Goal: Task Accomplishment & Management: Manage account settings

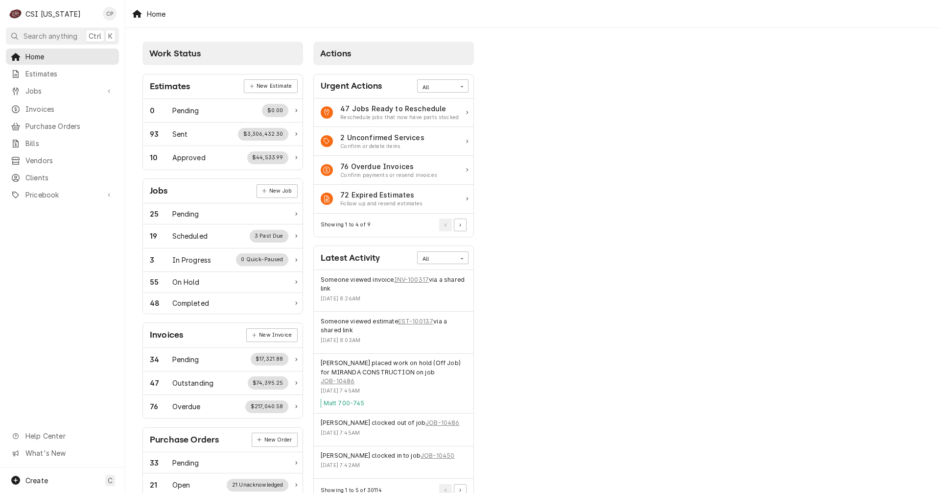
click at [461, 262] on div "Work Status Estimates New Estimate 0 Pending $0.00 93 Sent $3,306,432.30 10 App…" at bounding box center [532, 356] width 815 height 656
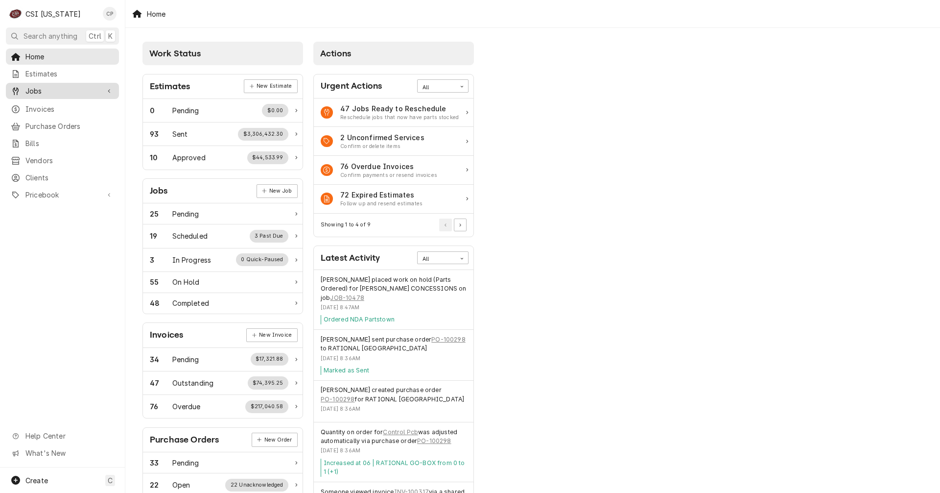
click at [43, 89] on span "Jobs" at bounding box center [62, 91] width 74 height 10
click at [35, 103] on span "Jobs" at bounding box center [69, 108] width 89 height 10
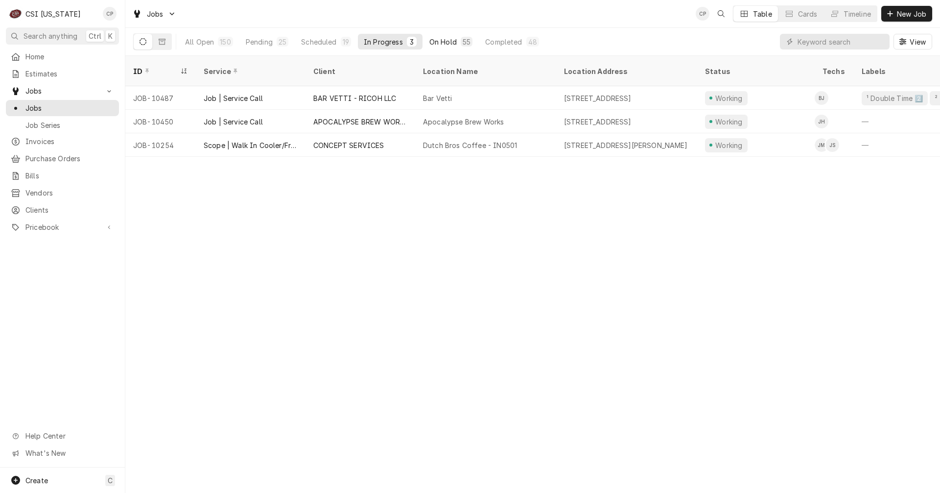
click at [454, 40] on div "On Hold" at bounding box center [442, 42] width 27 height 10
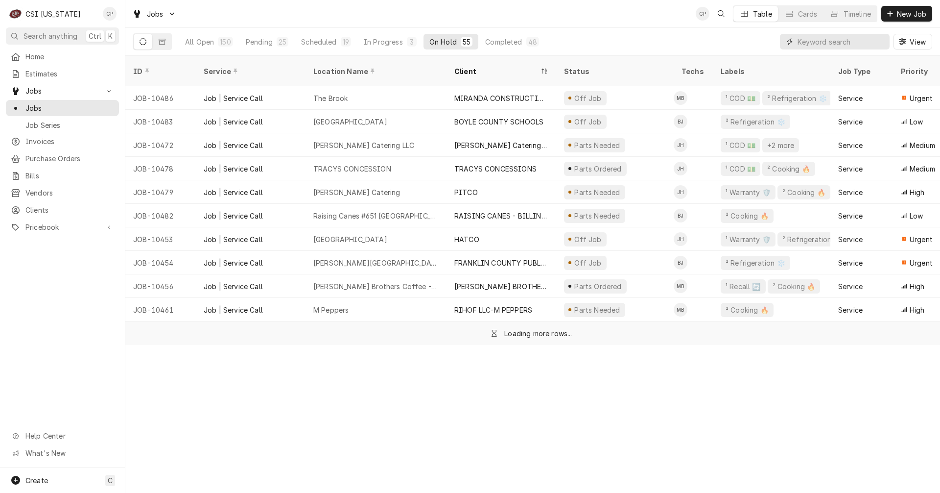
click at [842, 39] on input "Dynamic Content Wrapper" at bounding box center [841, 42] width 87 height 16
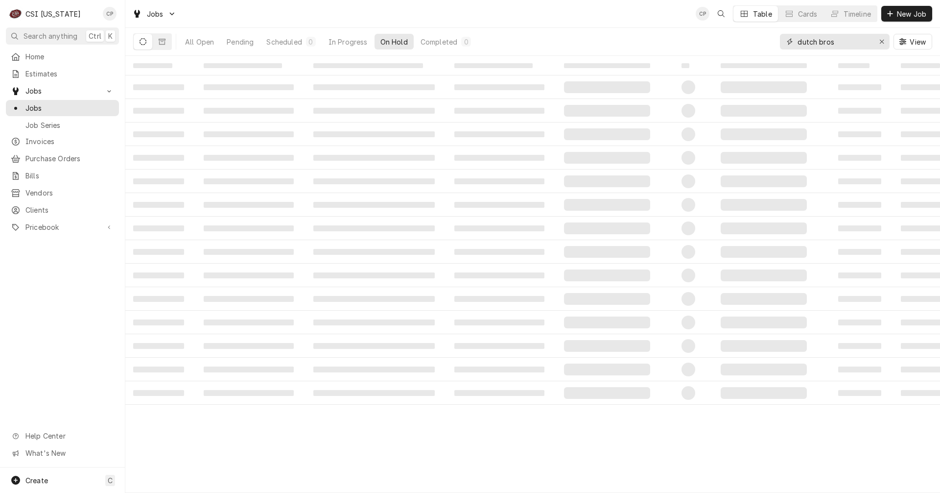
type input "dutch bros"
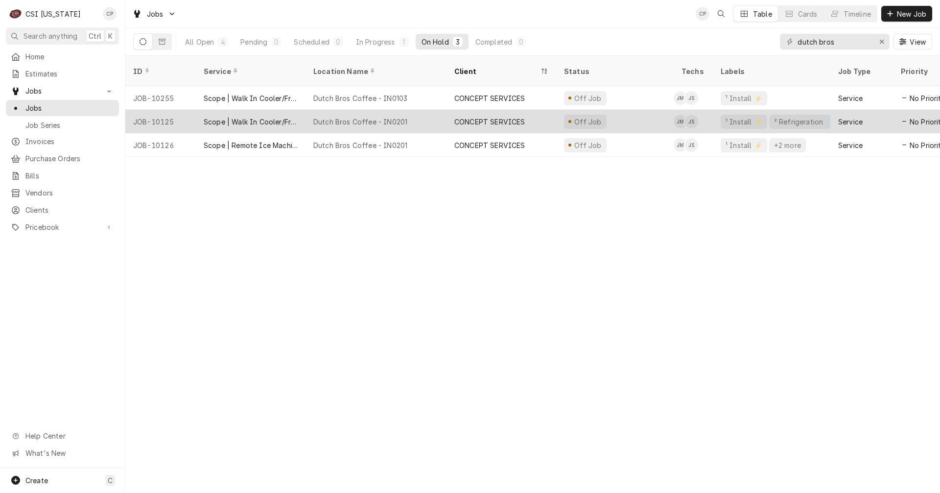
click at [344, 117] on div "Dutch Bros Coffee - IN0201" at bounding box center [360, 122] width 94 height 10
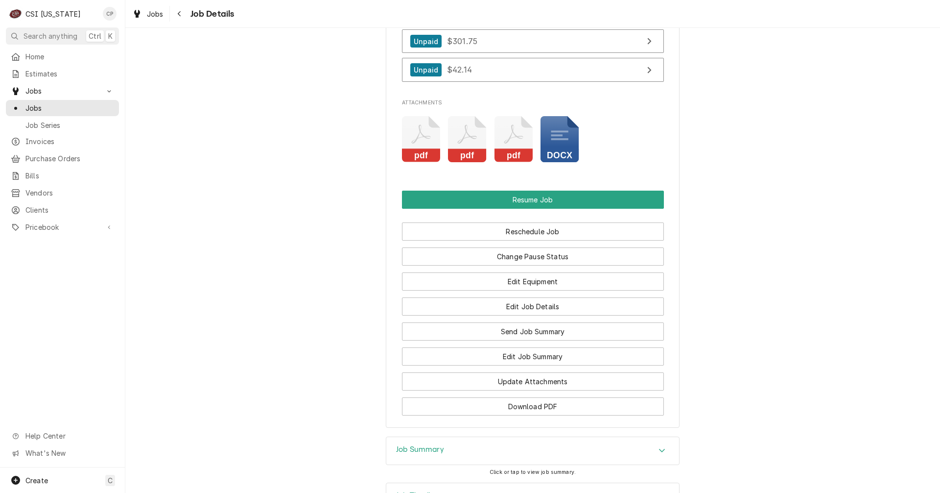
scroll to position [1318, 0]
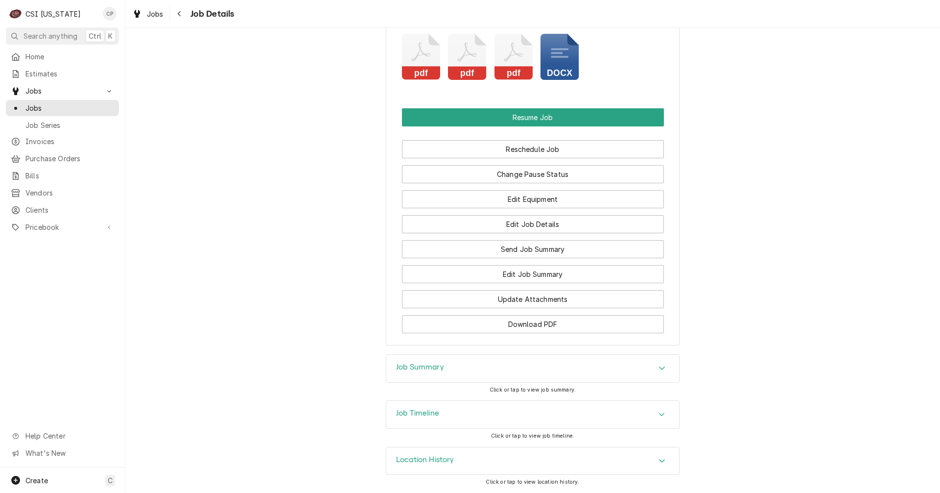
click at [426, 366] on h3 "Job Summary" at bounding box center [420, 366] width 48 height 9
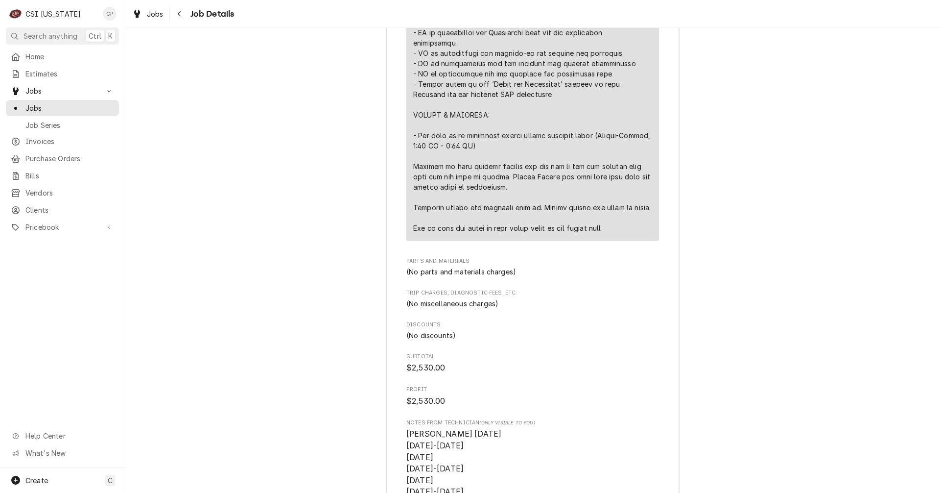
scroll to position [2151, 0]
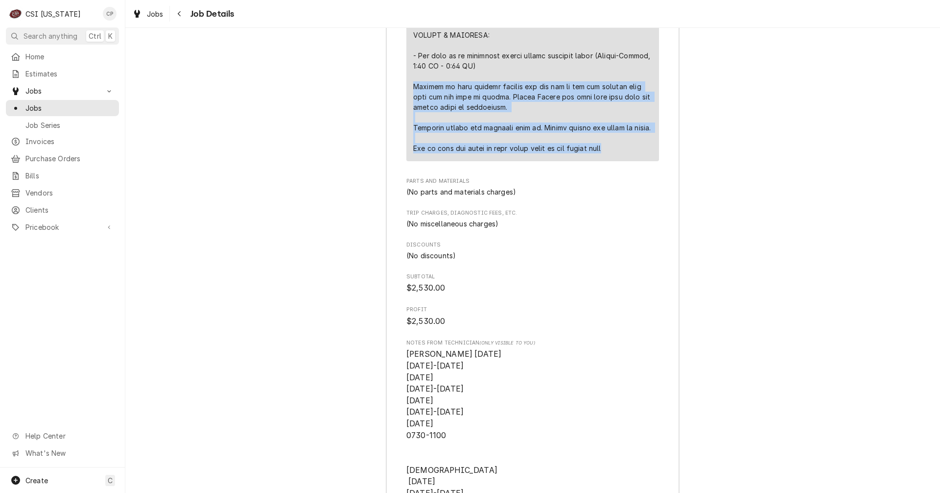
drag, startPoint x: 410, startPoint y: 97, endPoint x: 632, endPoint y: 166, distance: 232.2
copy div "Arrived to find another company had run one of the ice machine line sets for th…"
click at [177, 14] on icon "Navigate back" at bounding box center [179, 13] width 4 height 7
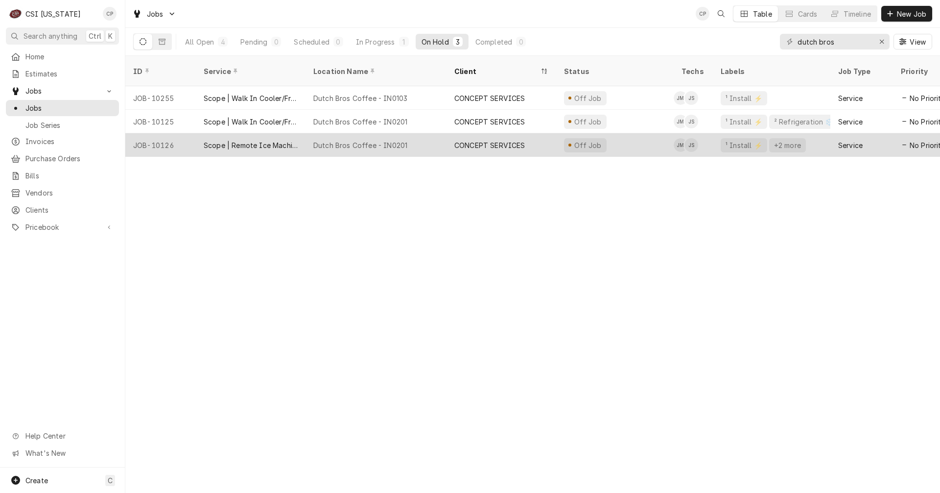
click at [375, 140] on div "Dutch Bros Coffee - IN0201" at bounding box center [360, 145] width 94 height 10
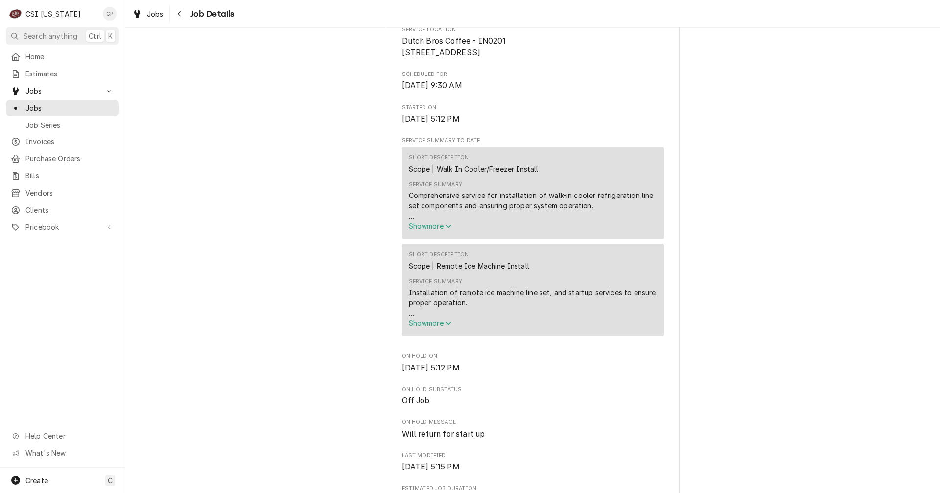
scroll to position [343, 0]
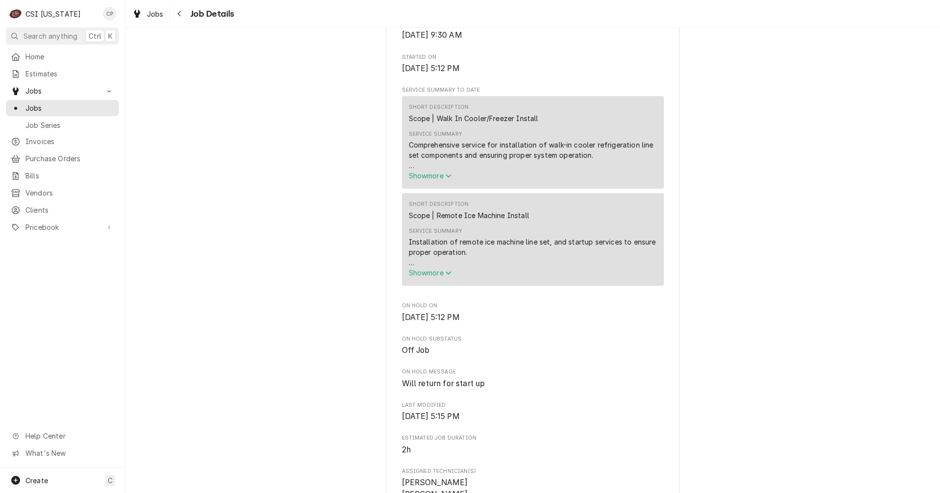
click at [409, 251] on div "Installation of remote ice machine line set, and startup services to ensure pro…" at bounding box center [533, 252] width 248 height 31
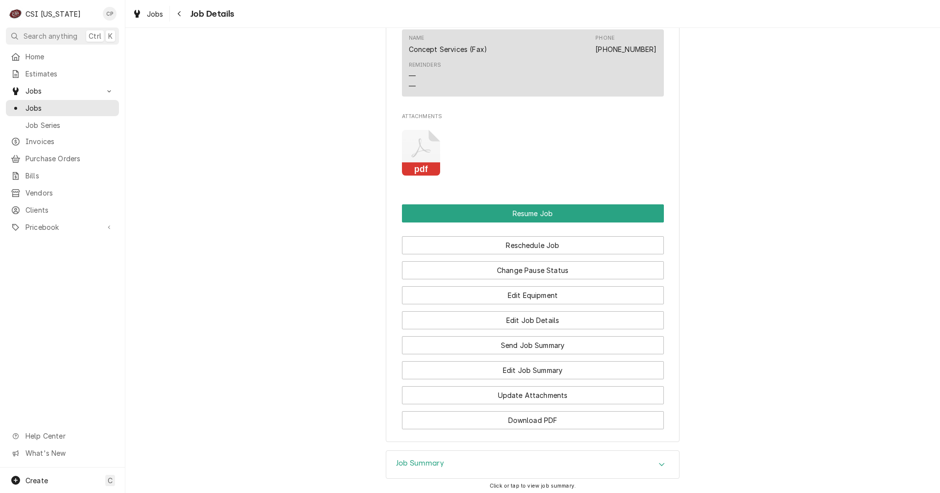
scroll to position [1224, 0]
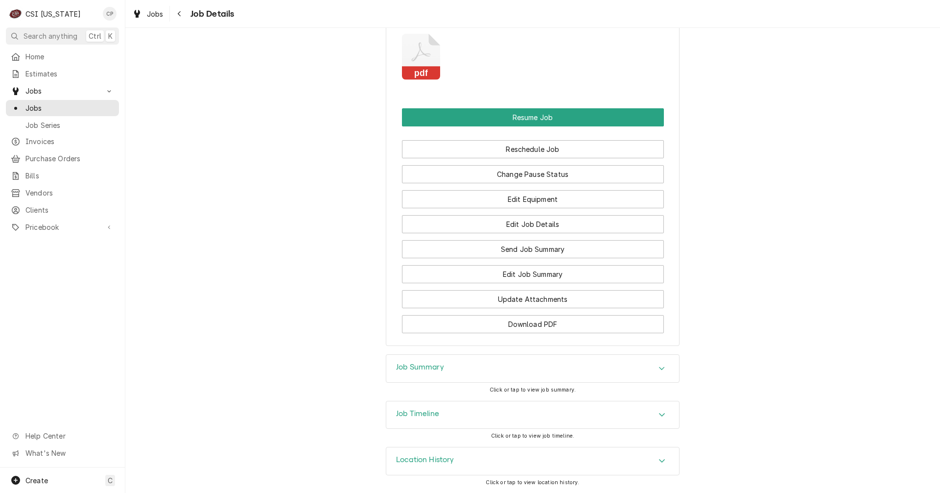
click at [414, 371] on h3 "Job Summary" at bounding box center [420, 366] width 48 height 9
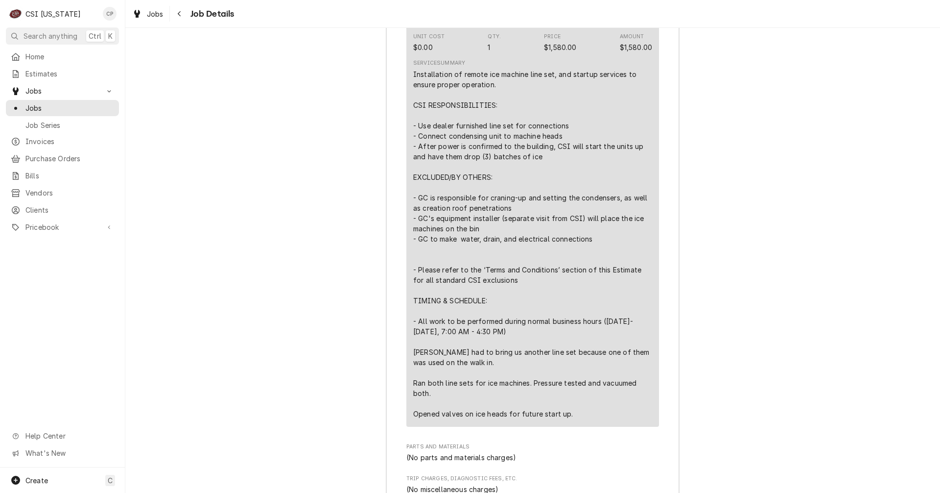
scroll to position [2400, 0]
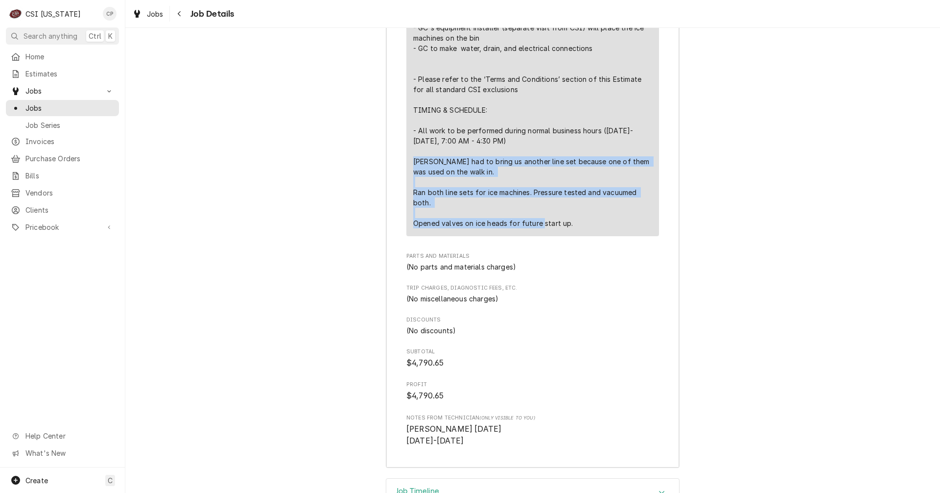
drag, startPoint x: 407, startPoint y: 170, endPoint x: 594, endPoint y: 239, distance: 198.3
copy div "Jeff had to bring us another line set because one of them was used on the walk …"
click at [178, 10] on div "Navigate back" at bounding box center [180, 14] width 10 height 10
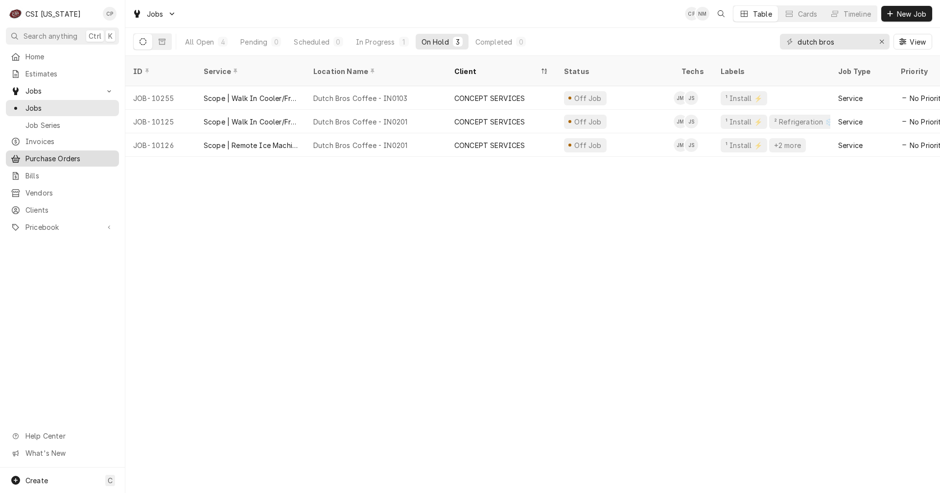
click at [70, 159] on span "Purchase Orders" at bounding box center [69, 158] width 89 height 10
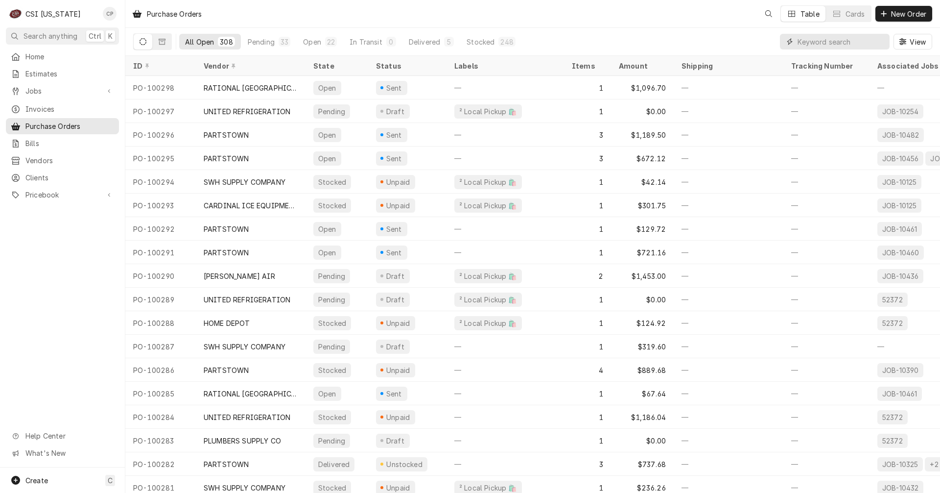
click at [813, 46] on input "Dynamic Content Wrapper" at bounding box center [841, 42] width 87 height 16
type input "100292"
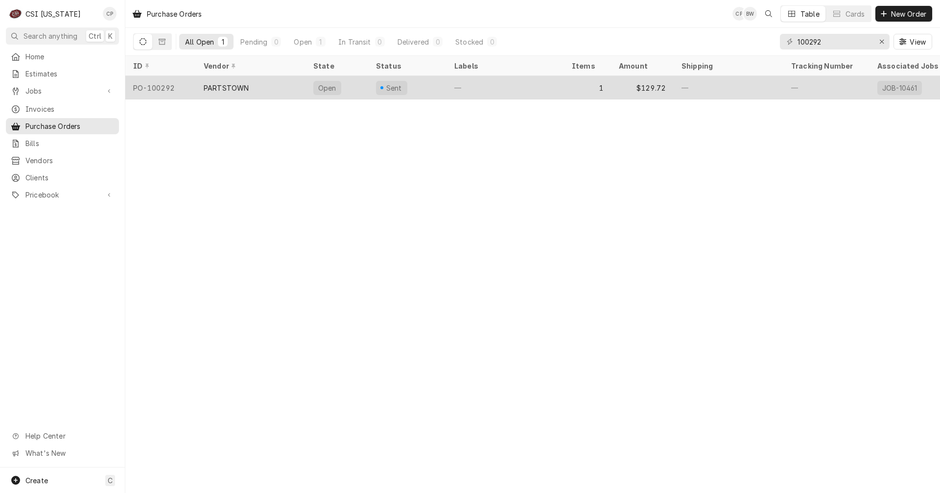
click at [277, 91] on div "PARTSTOWN" at bounding box center [251, 88] width 110 height 24
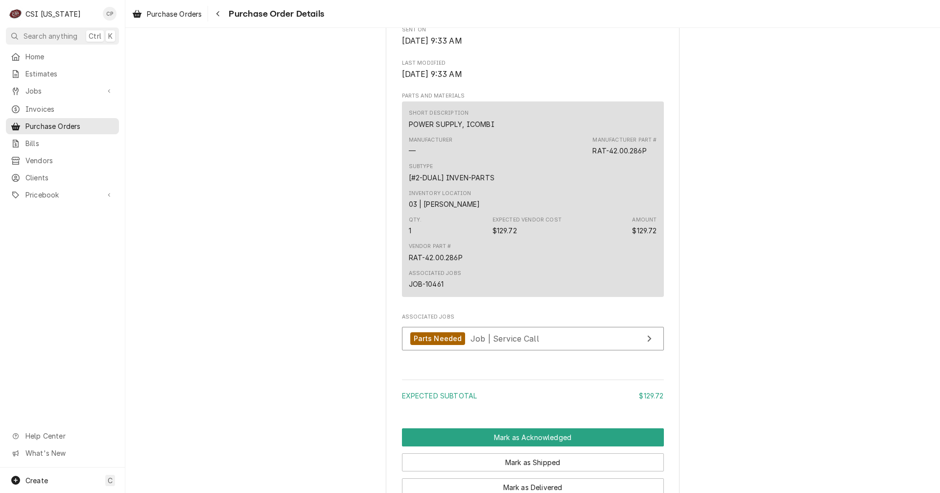
scroll to position [490, 0]
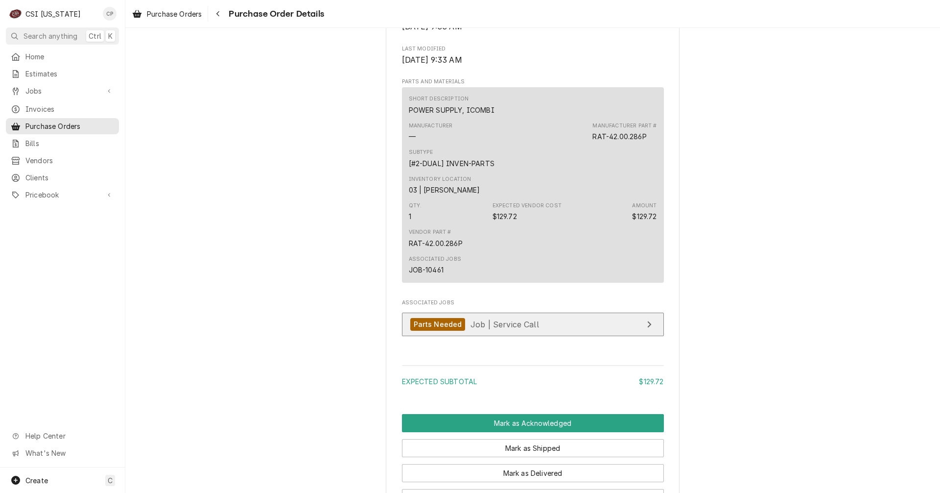
click at [597, 336] on link "Parts Needed Job | Service Call" at bounding box center [533, 324] width 262 height 24
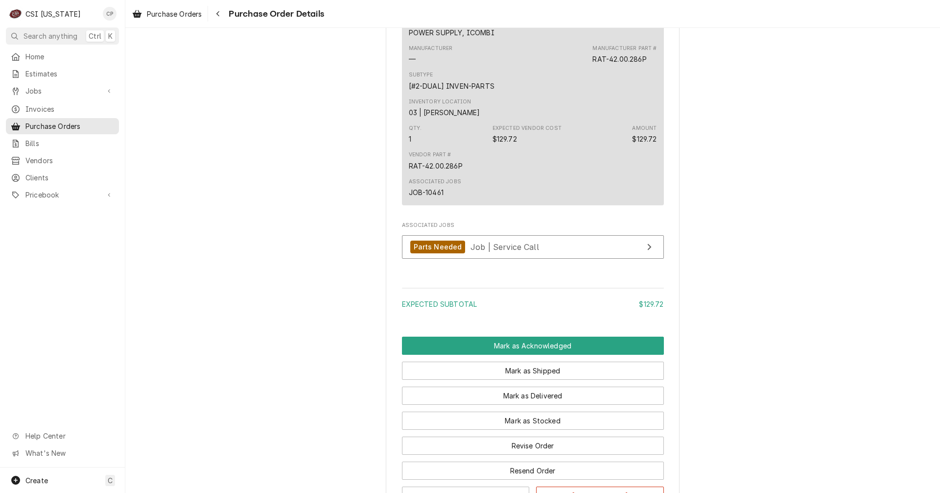
scroll to position [677, 0]
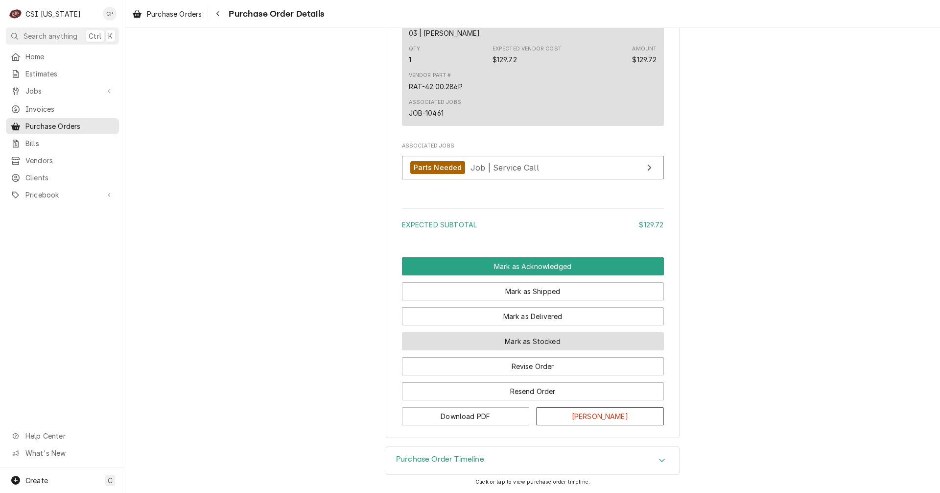
click at [523, 344] on button "Mark as Stocked" at bounding box center [533, 341] width 262 height 18
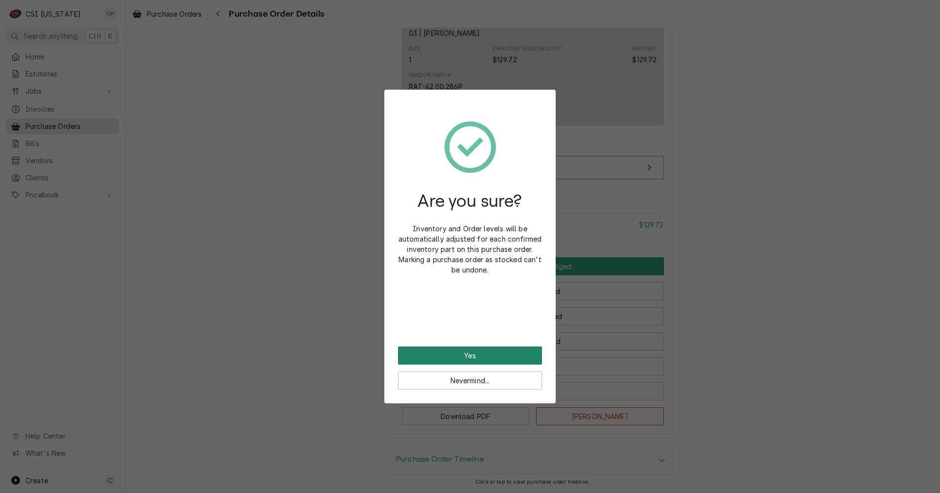
click at [509, 357] on button "Yes" at bounding box center [470, 355] width 144 height 18
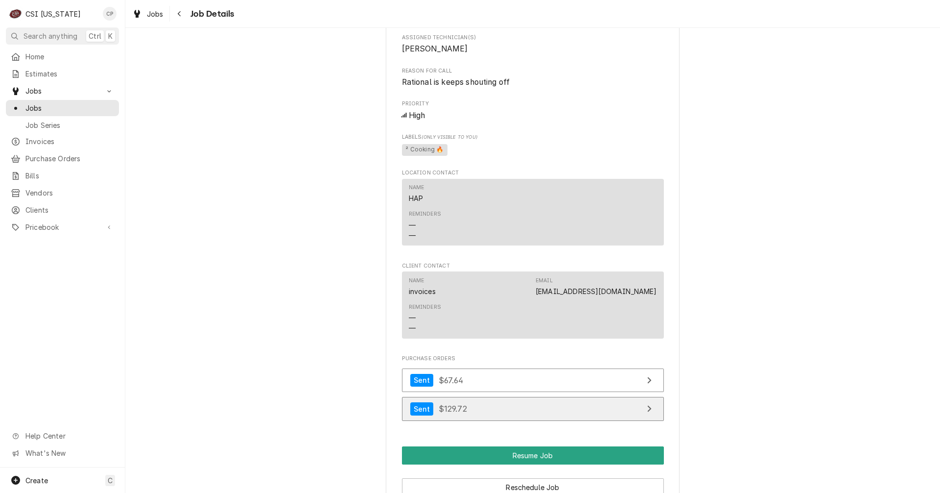
scroll to position [784, 0]
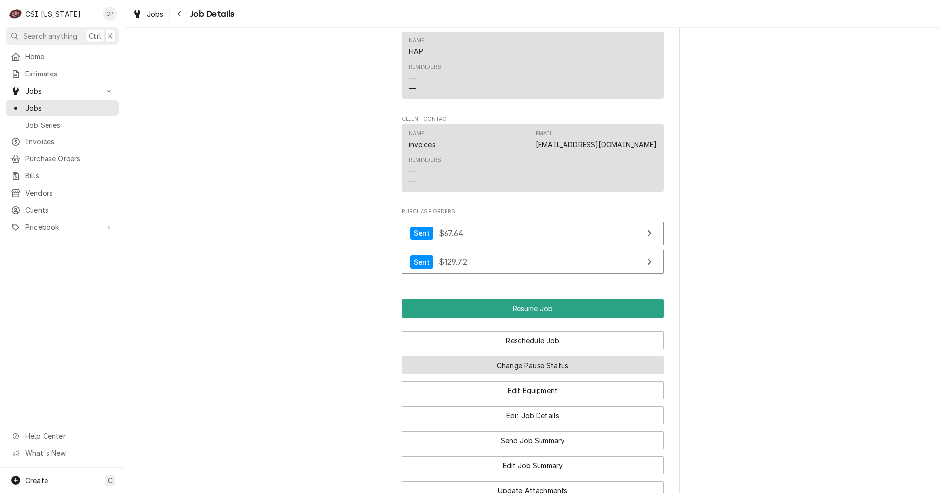
click at [528, 374] on button "Change Pause Status" at bounding box center [533, 365] width 262 height 18
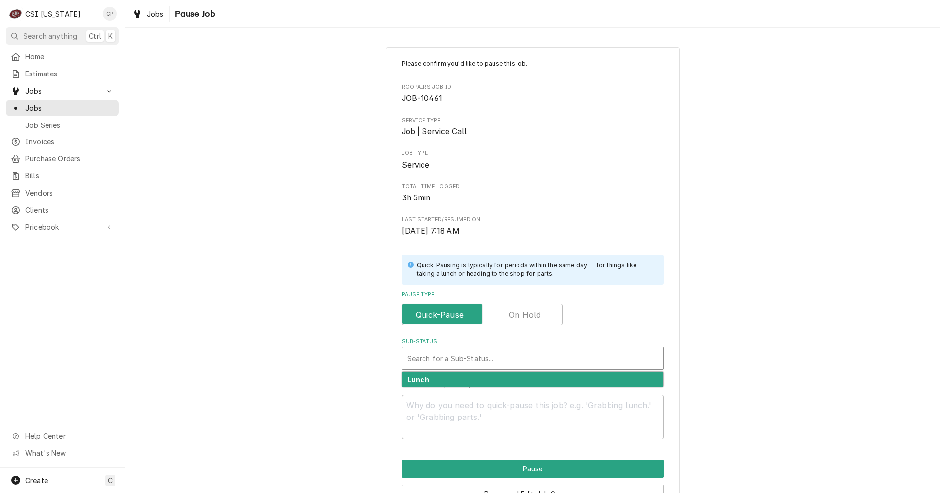
click at [482, 351] on div "Sub-Status" at bounding box center [532, 358] width 251 height 18
click at [485, 383] on div "Lunch" at bounding box center [533, 379] width 261 height 15
type textarea "x"
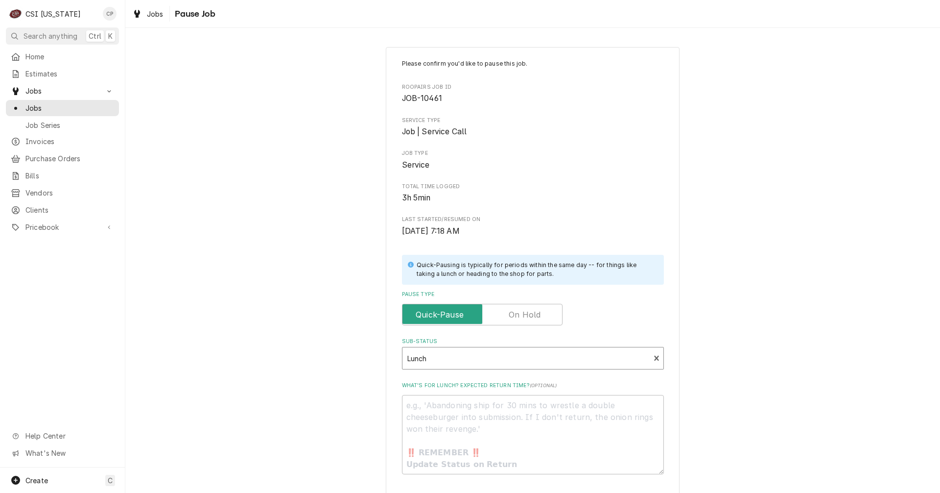
click at [476, 360] on div "Sub-Status" at bounding box center [526, 358] width 238 height 18
click at [515, 311] on label "Pause Type" at bounding box center [482, 315] width 161 height 22
click at [515, 311] on input "Pause Type" at bounding box center [482, 315] width 152 height 22
checkbox input "true"
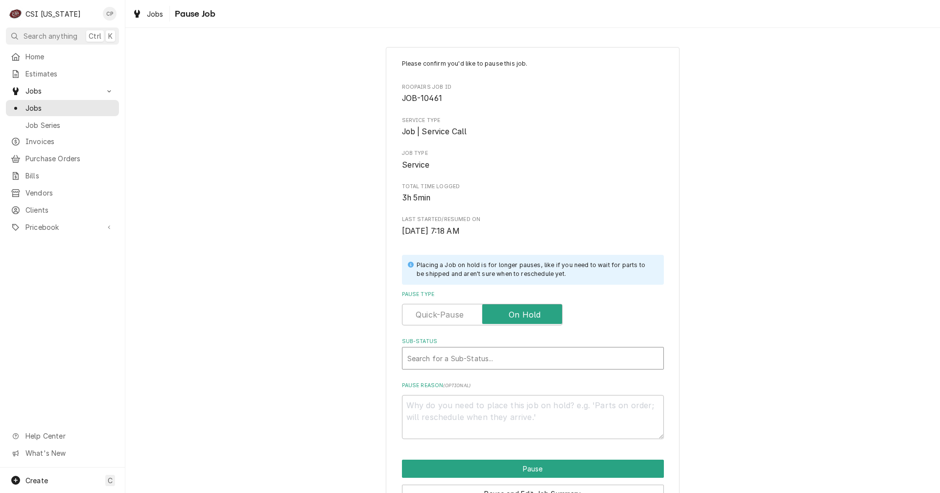
click at [472, 357] on div "Sub-Status" at bounding box center [532, 358] width 251 height 18
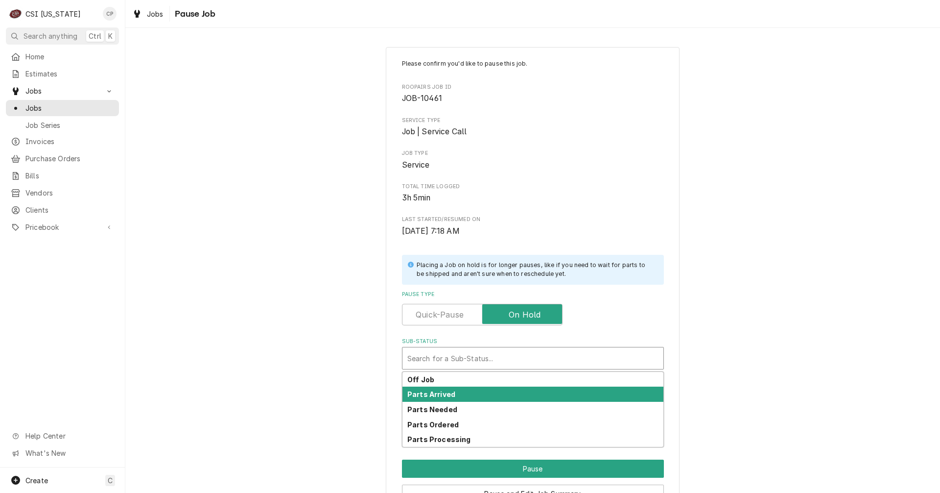
click at [453, 388] on div "Parts Arrived" at bounding box center [533, 393] width 261 height 15
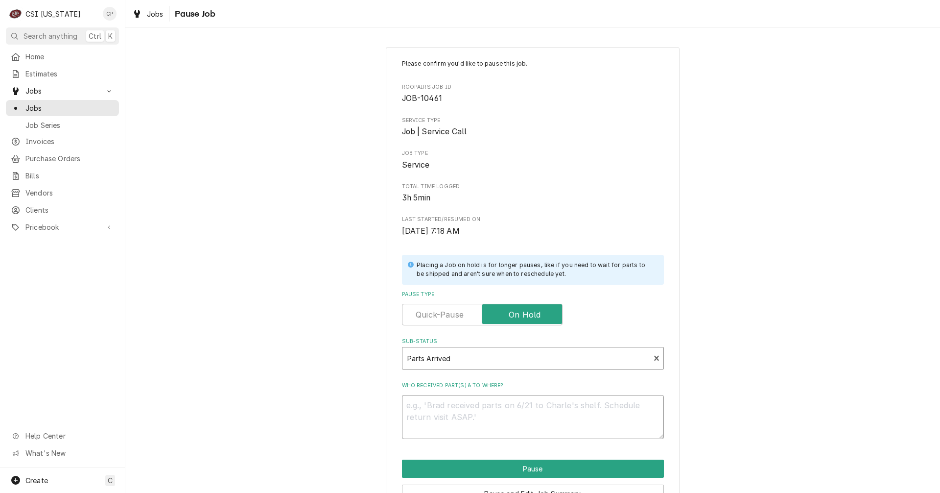
drag, startPoint x: 447, startPoint y: 407, endPoint x: 460, endPoint y: 399, distance: 15.4
click at [449, 406] on textarea "Who received part(s) & to where?" at bounding box center [533, 417] width 262 height 44
type textarea "x"
type textarea "P"
type textarea "x"
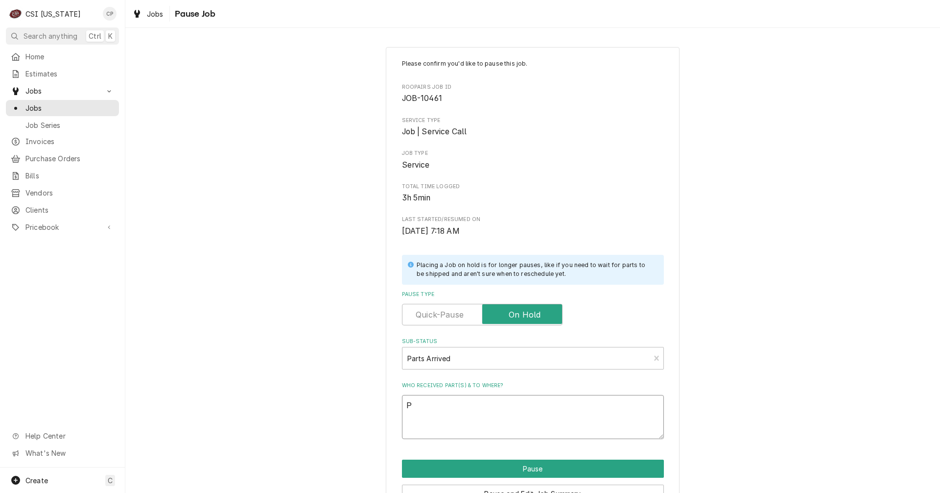
type textarea "Pa"
type textarea "x"
type textarea "Par"
type textarea "x"
type textarea "Part"
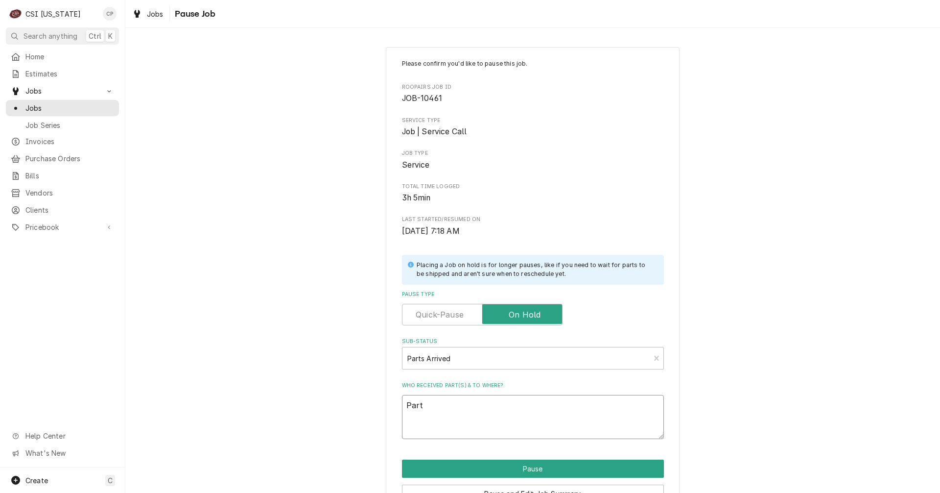
type textarea "x"
type textarea "Parts"
type textarea "x"
type textarea "Parts"
type textarea "x"
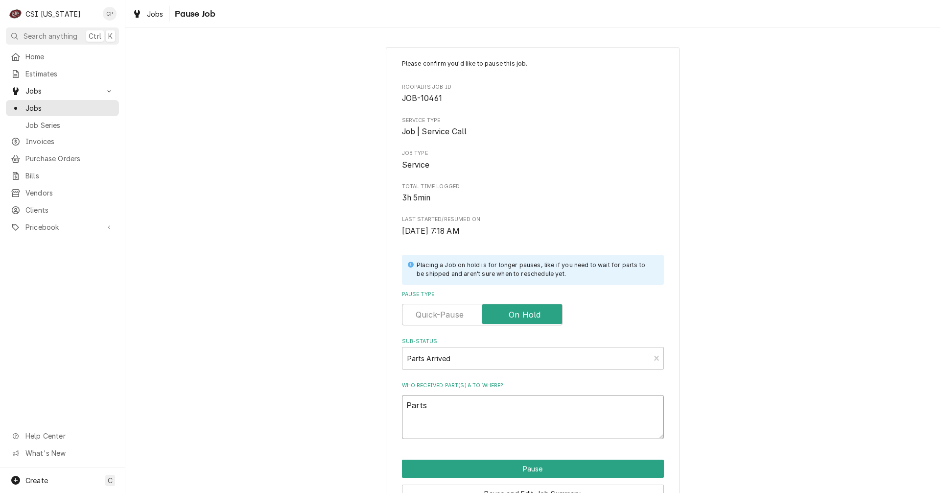
type textarea "Parts a"
type textarea "x"
type textarea "Parts ar"
type textarea "x"
type textarea "Parts arr"
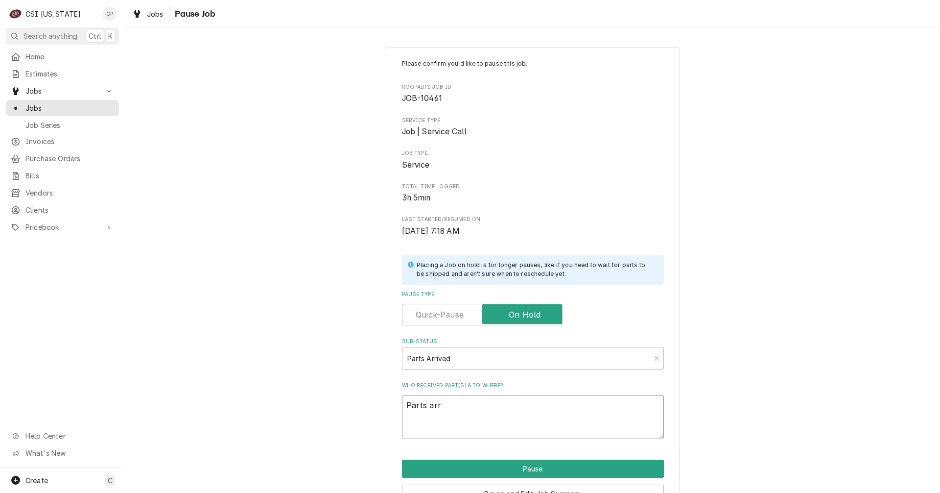
type textarea "x"
type textarea "Parts arri"
type textarea "x"
type textarea "Parts arriv"
type textarea "x"
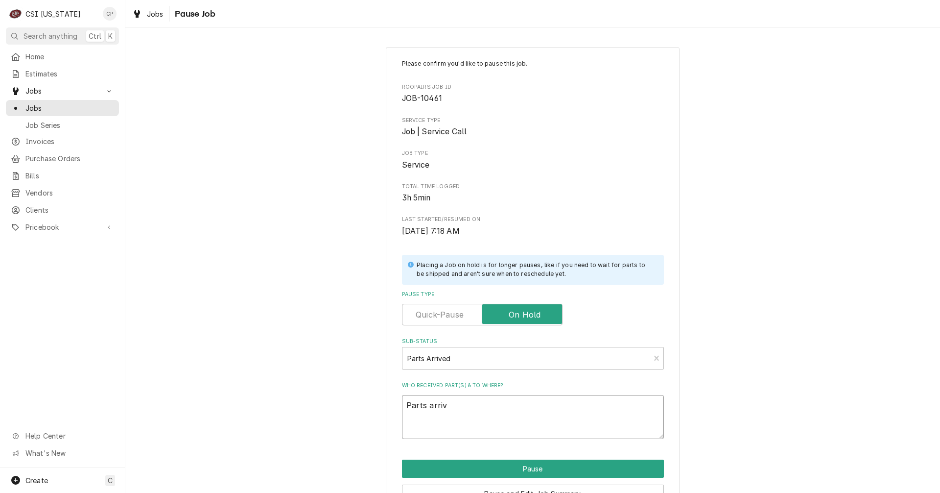
type textarea "Parts arrive"
type textarea "x"
type textarea "Parts arrived"
type textarea "x"
type textarea "Parts arrived"
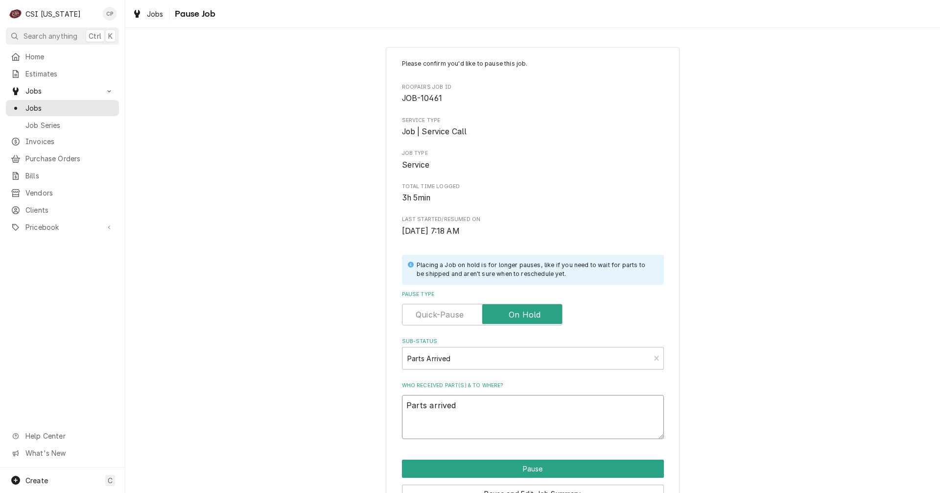
type textarea "x"
type textarea "Parts arrived a"
type textarea "x"
type textarea "Parts arrived an"
type textarea "x"
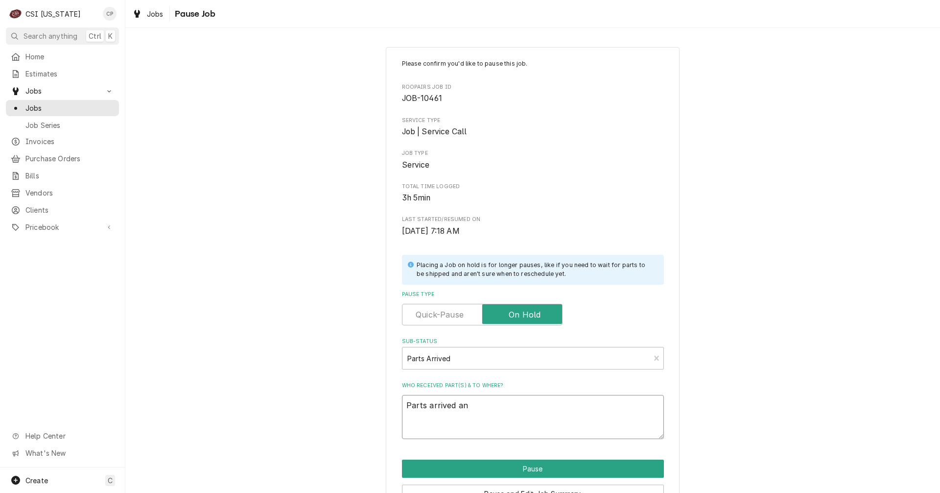
type textarea "Parts arrived and"
type textarea "x"
type textarea "Parts arrived and"
type textarea "x"
type textarea "Parts arrived and p"
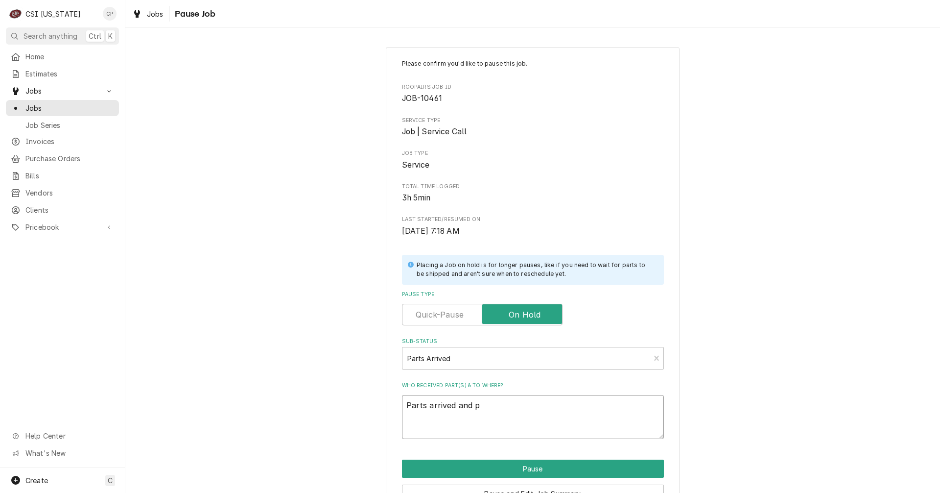
type textarea "x"
type textarea "Parts arrived and pl"
type textarea "x"
type textarea "Parts arrived and pla"
type textarea "x"
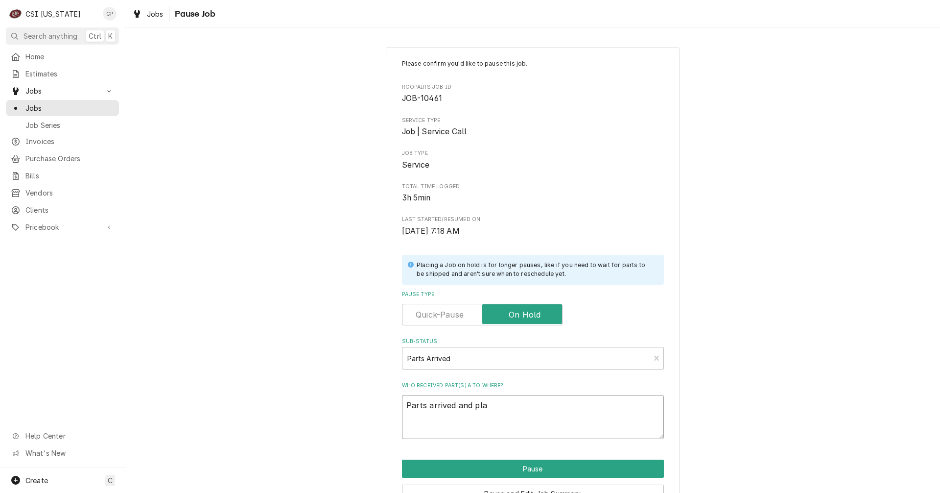
type textarea "Parts arrived and plac"
type textarea "x"
type textarea "Parts arrived and place"
type textarea "x"
type textarea "Parts arrived and placed"
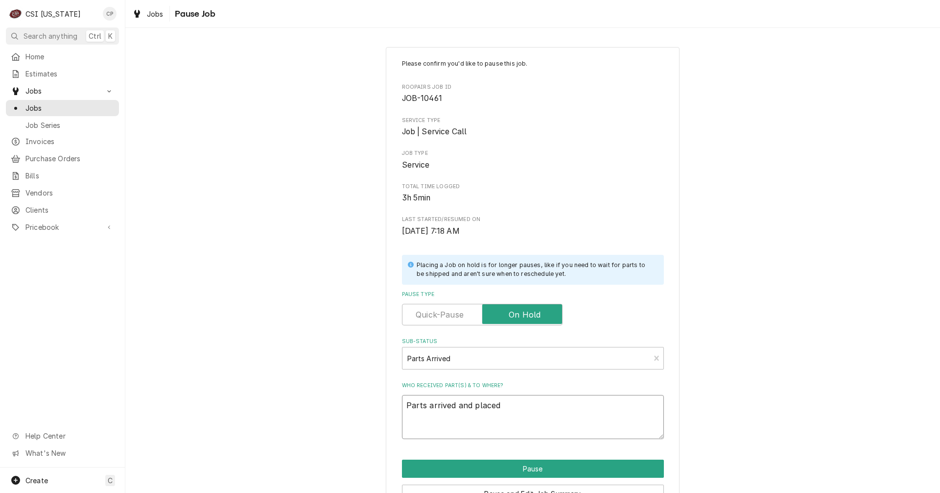
type textarea "x"
type textarea "Parts arrived and placed"
type textarea "x"
type textarea "Parts arrived and placed o"
type textarea "x"
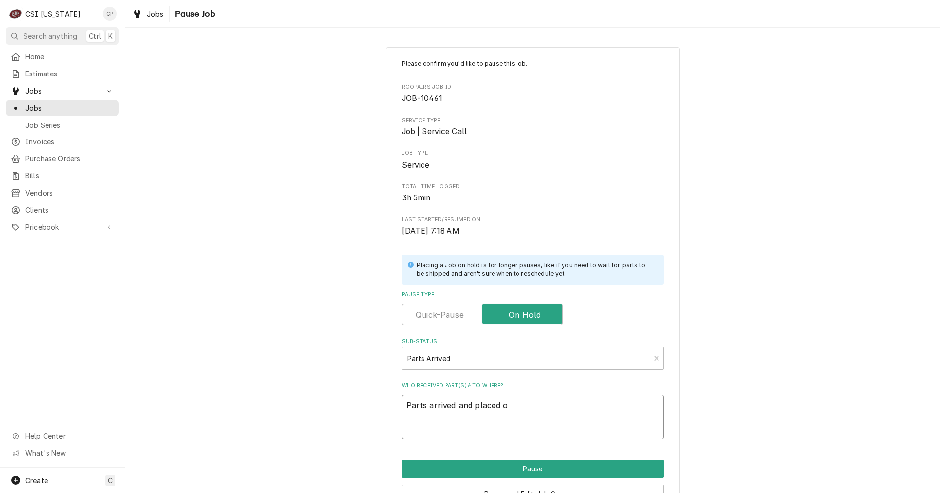
type textarea "Parts arrived and placed on"
type textarea "x"
type textarea "Parts arrived and placed on"
drag, startPoint x: 481, startPoint y: 2, endPoint x: 889, endPoint y: 0, distance: 407.9
click at [940, 7] on html "C CSI Kentucky CP Search anything Ctrl K Home Estimates Jobs Jobs Job Series In…" at bounding box center [470, 246] width 940 height 493
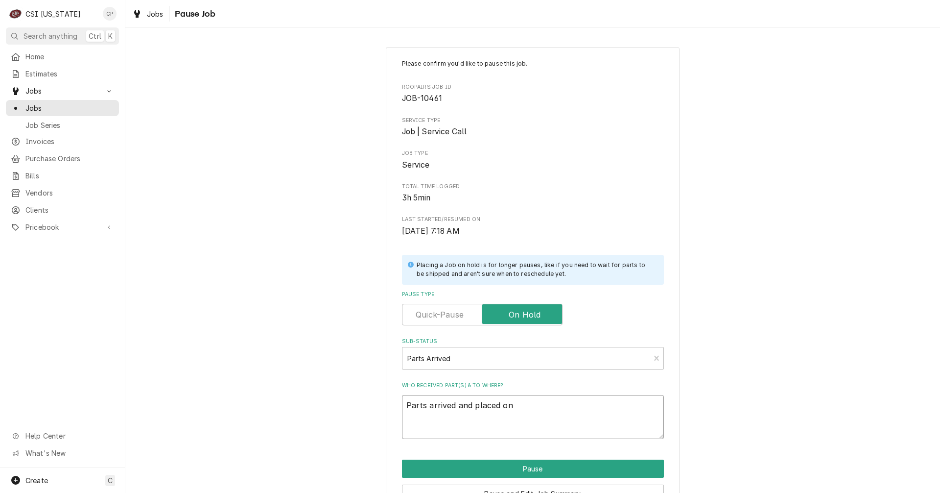
click at [524, 412] on textarea "Parts arrived and placed on" at bounding box center [533, 417] width 262 height 44
type textarea "x"
type textarea "Parts arrived and placed on M"
type textarea "x"
type textarea "Parts arrived and placed on Ma"
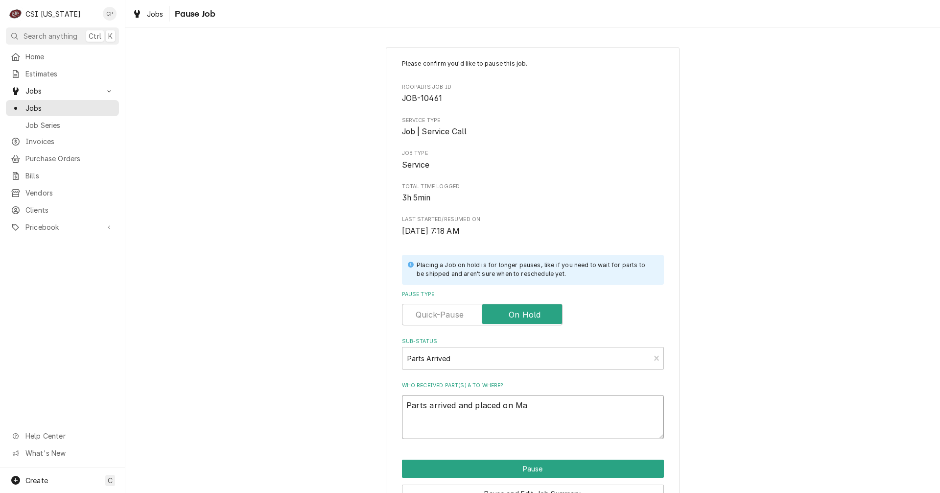
type textarea "x"
type textarea "Parts arrived and placed on Mat"
type textarea "x"
type textarea "Parts arrived and placed on Matt"
type textarea "x"
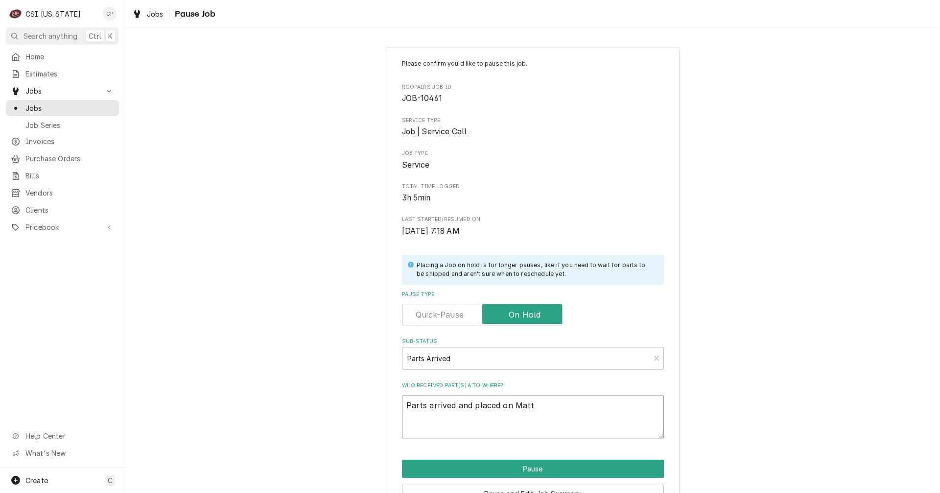
type textarea "Parts arrived and placed on Matts"
type textarea "x"
type textarea "Parts arrived and placed on Matts"
type textarea "x"
type textarea "Parts arrived and placed on Matts s"
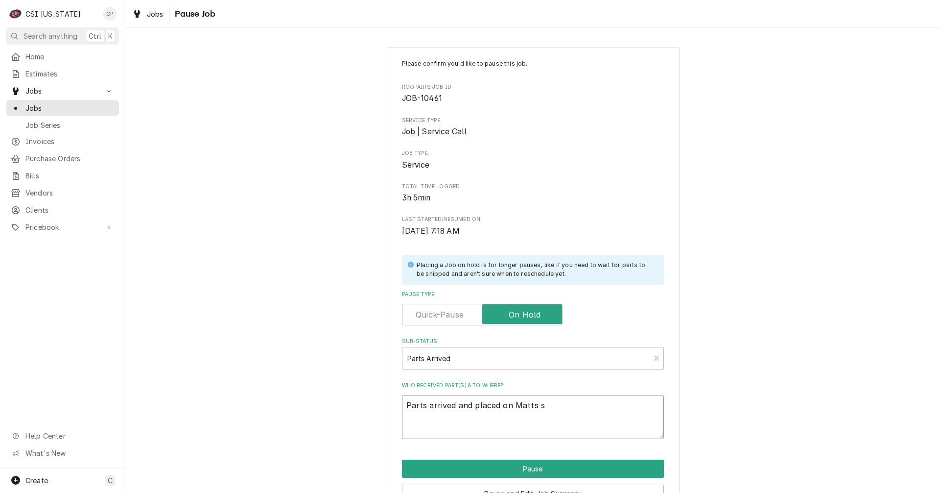
type textarea "x"
type textarea "Parts arrived and placed on Matts sh"
type textarea "x"
type textarea "Parts arrived and placed on Matts she"
type textarea "x"
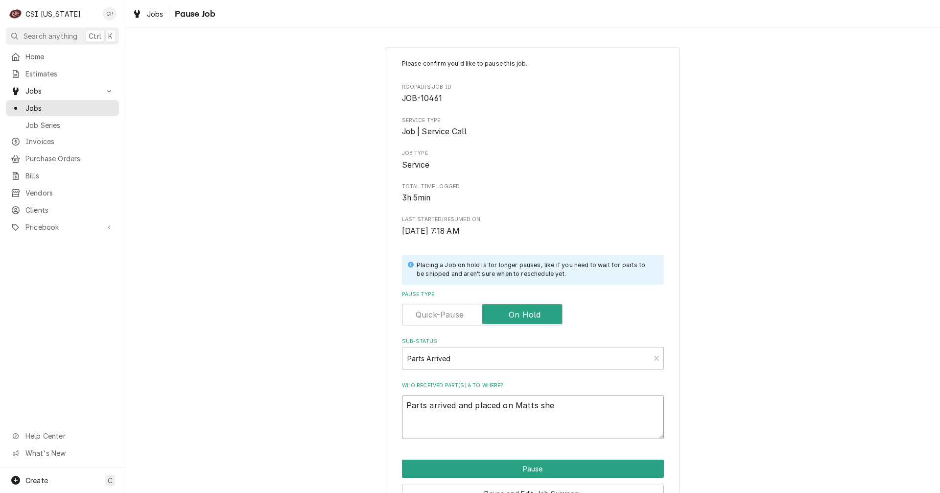
type textarea "Parts arrived and placed on Matts shel"
type textarea "x"
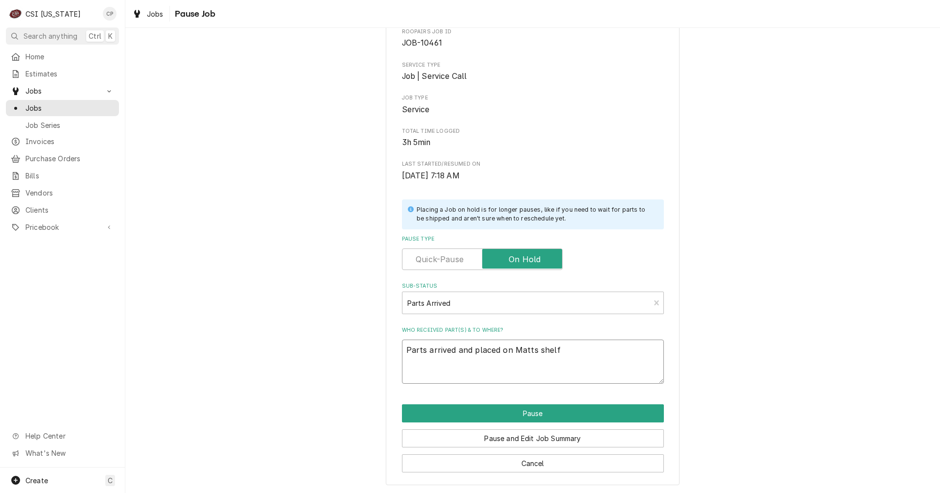
scroll to position [56, 0]
type textarea "Parts arrived and placed on Matts shelf"
click at [533, 415] on button "Pause" at bounding box center [533, 413] width 262 height 18
type textarea "x"
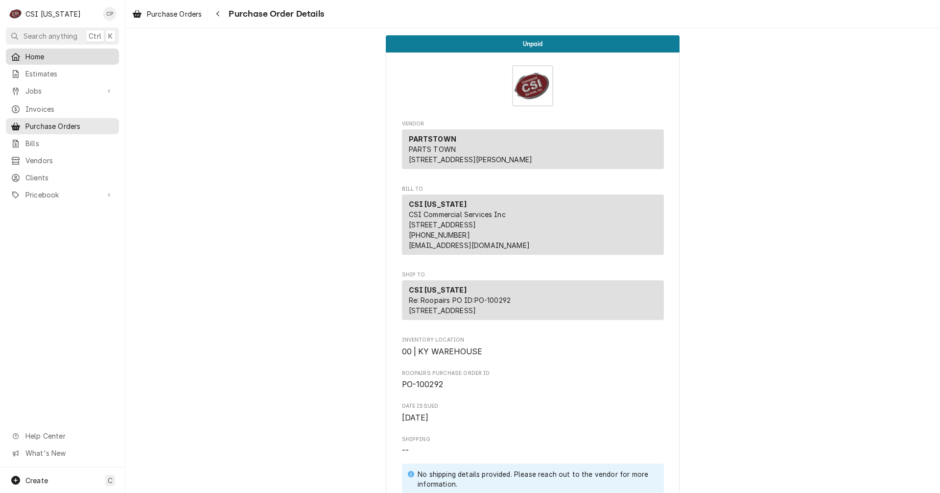
click at [57, 56] on span "Home" at bounding box center [69, 56] width 89 height 10
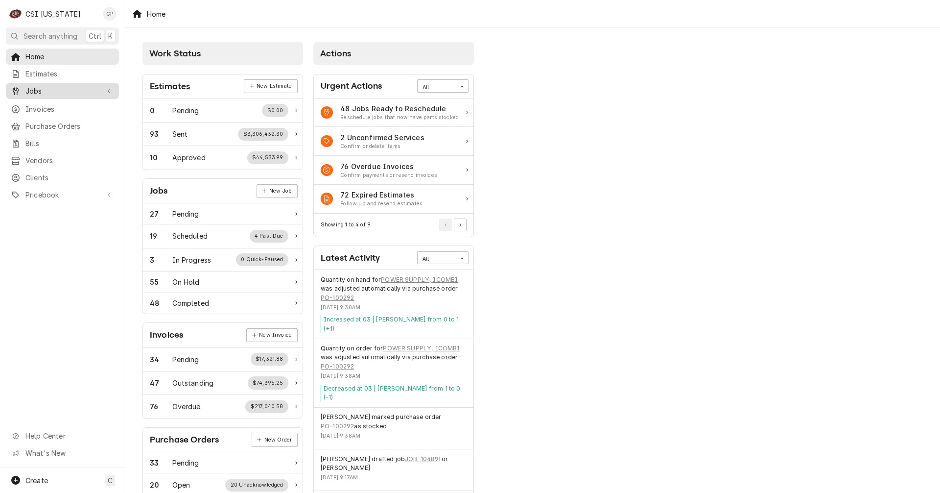
click at [53, 94] on link "Jobs" at bounding box center [62, 91] width 113 height 16
click at [52, 107] on span "Jobs" at bounding box center [69, 108] width 89 height 10
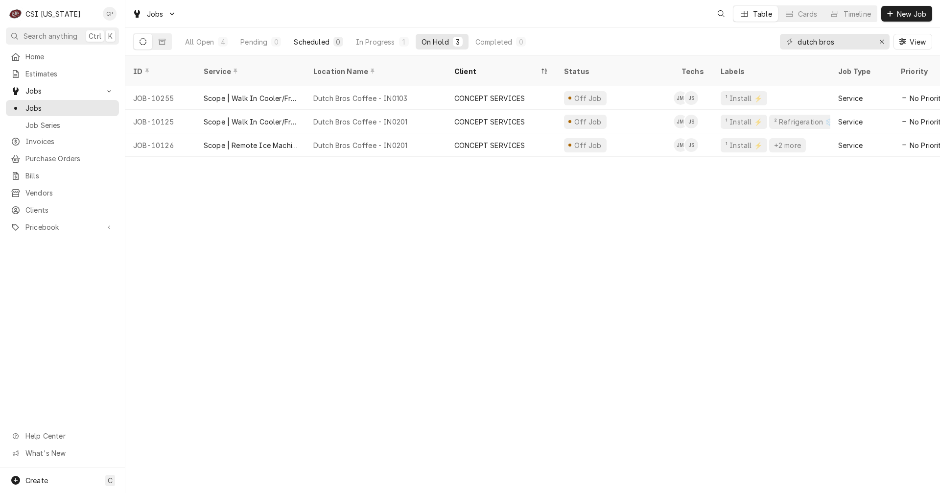
click at [313, 40] on div "Scheduled" at bounding box center [311, 42] width 35 height 10
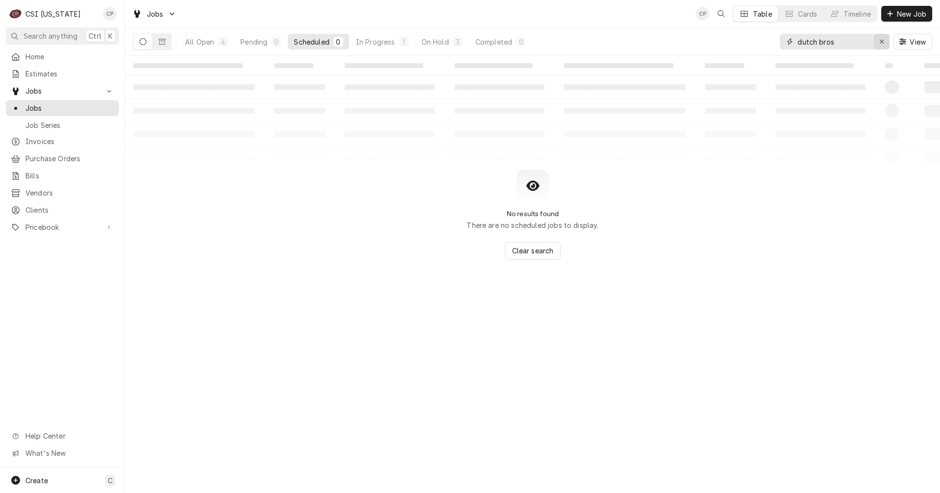
click at [882, 39] on icon "Erase input" at bounding box center [882, 41] width 5 height 7
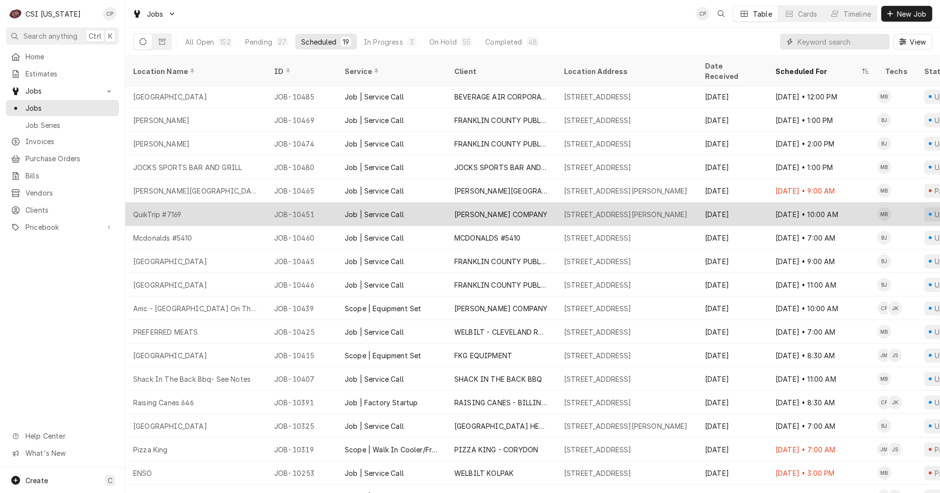
scroll to position [36, 0]
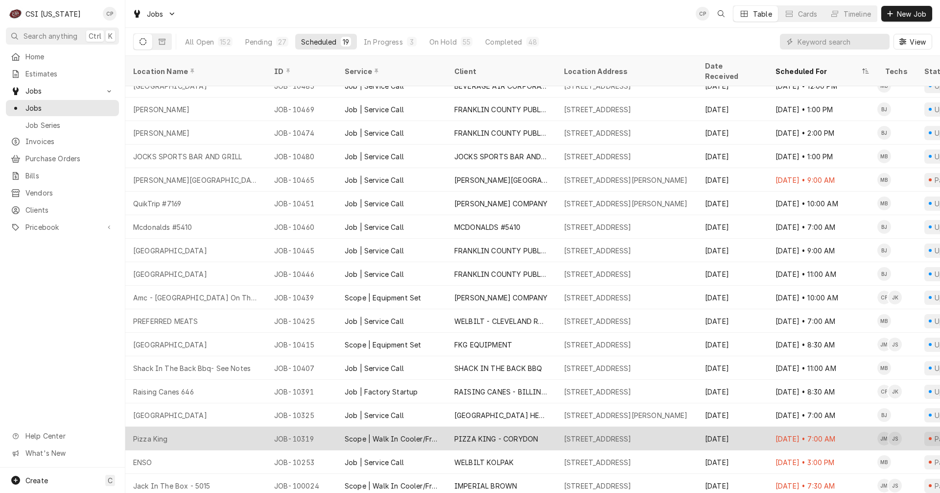
click at [507, 433] on div "PIZZA KING - CORYDON" at bounding box center [496, 438] width 84 height 10
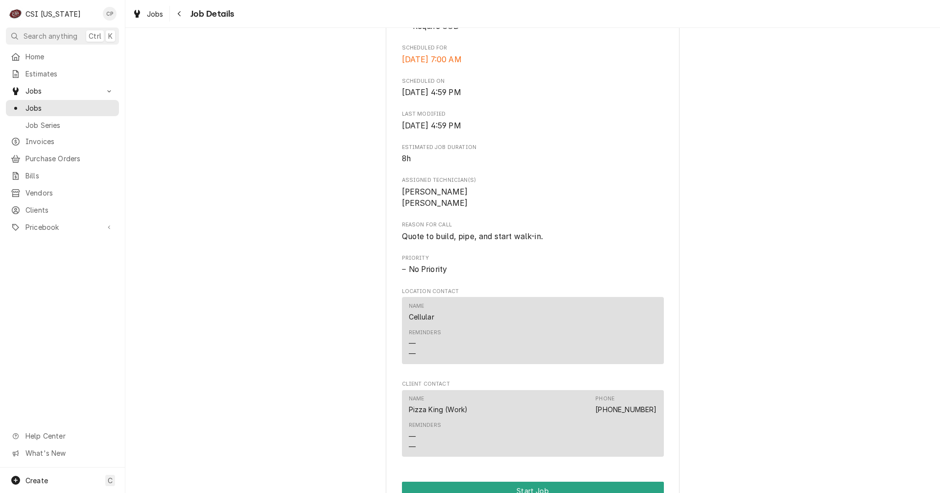
scroll to position [539, 0]
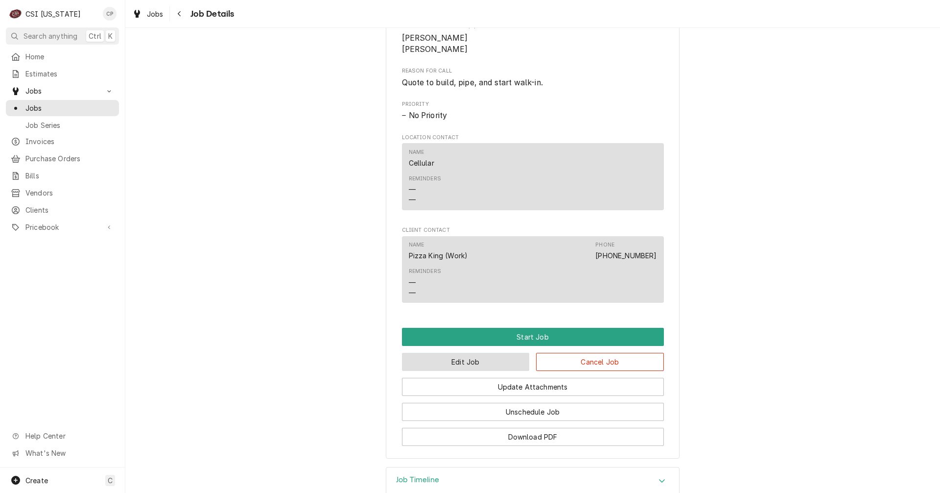
click at [484, 371] on button "Edit Job" at bounding box center [466, 362] width 128 height 18
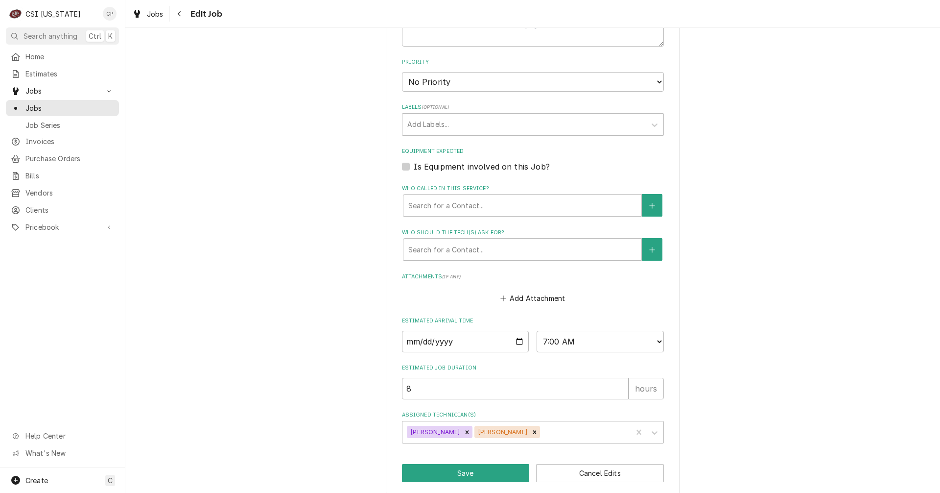
scroll to position [551, 0]
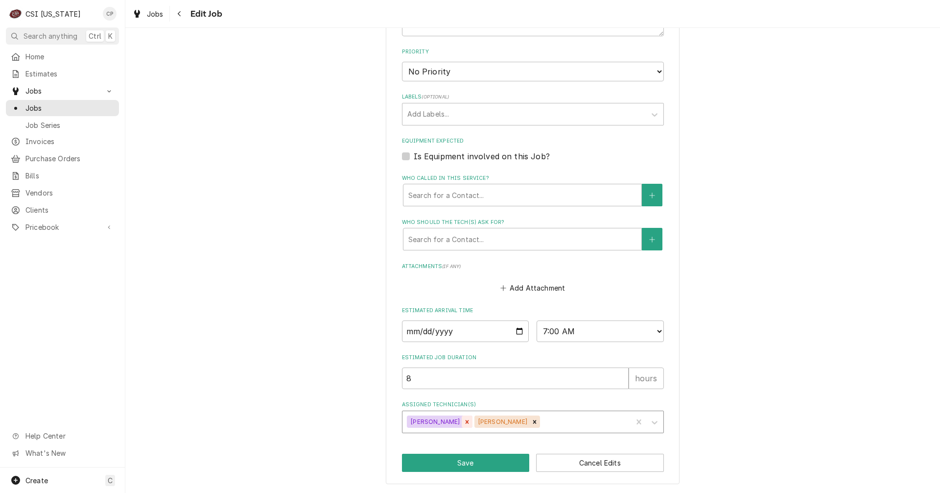
click at [464, 423] on icon "Remove Jay Maiden" at bounding box center [467, 421] width 7 height 7
click at [464, 421] on icon "Remove Jesus Salas" at bounding box center [467, 421] width 7 height 7
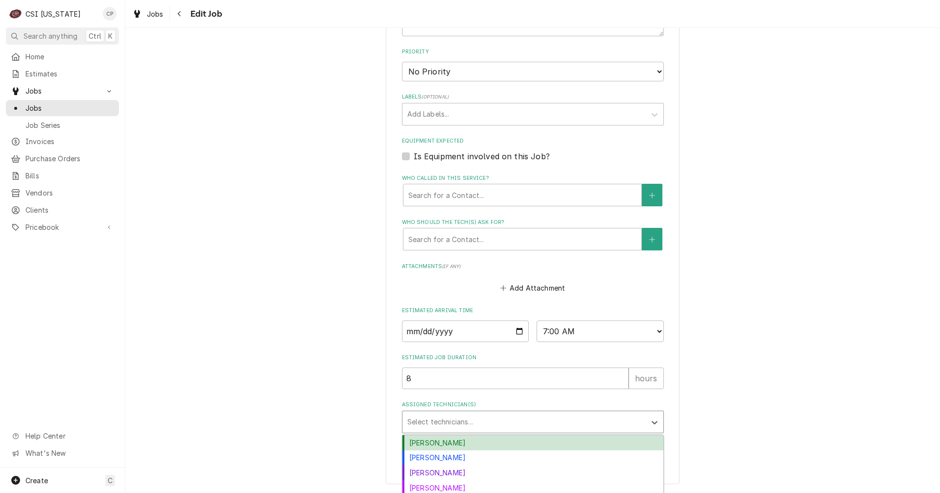
click at [448, 421] on div "Assigned Technician(s)" at bounding box center [524, 422] width 234 height 18
type textarea "x"
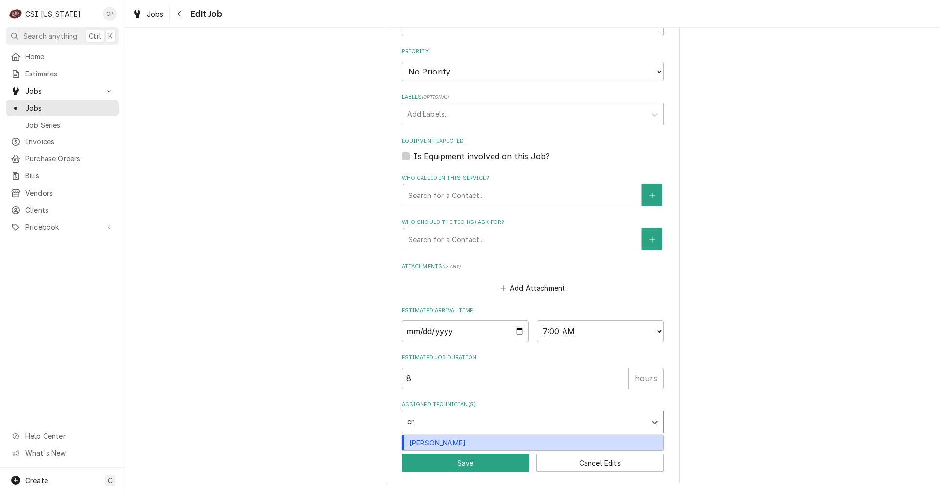
type input "cra"
type textarea "x"
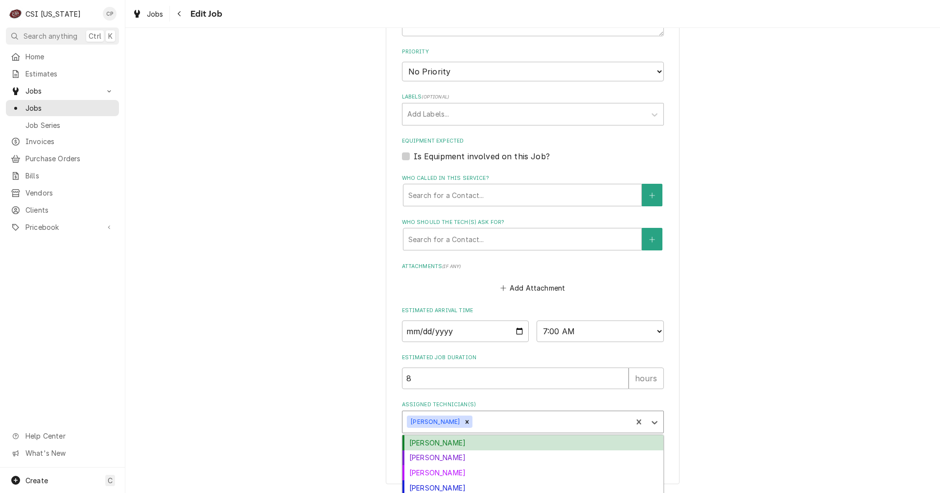
type input "j"
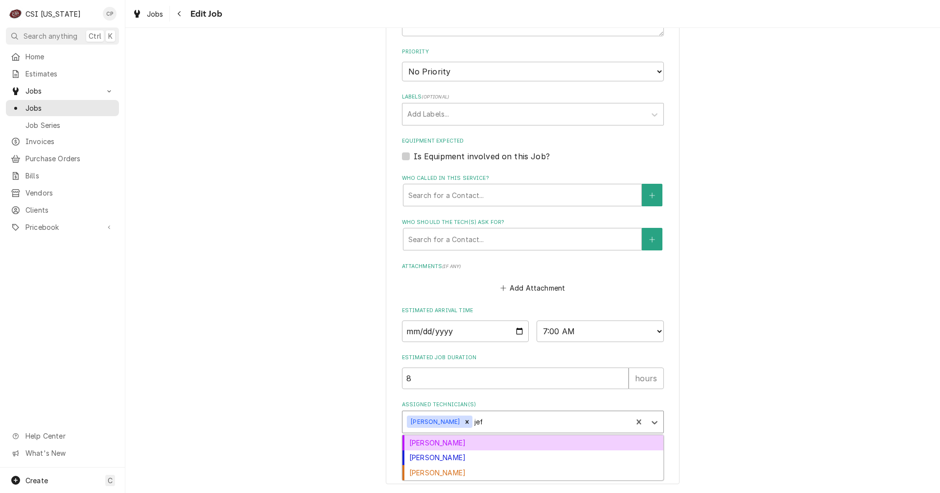
type input "jeff"
click at [439, 445] on div "Jeff Kuehl" at bounding box center [533, 442] width 261 height 15
type textarea "x"
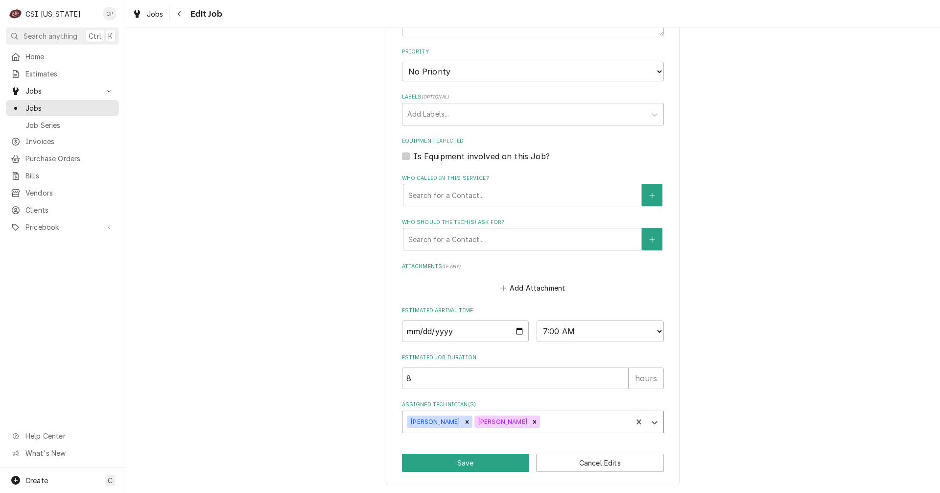
type textarea "x"
click at [655, 331] on select "AM / PM 6:00 AM 6:15 AM 6:30 AM 6:45 AM 7:00 AM 7:15 AM 7:30 AM 7:45 AM 8:00 AM…" at bounding box center [600, 331] width 127 height 22
select select "10:00:00"
click at [537, 320] on select "AM / PM 6:00 AM 6:15 AM 6:30 AM 6:45 AM 7:00 AM 7:15 AM 7:30 AM 7:45 AM 8:00 AM…" at bounding box center [600, 331] width 127 height 22
click at [494, 464] on button "Save" at bounding box center [466, 462] width 128 height 18
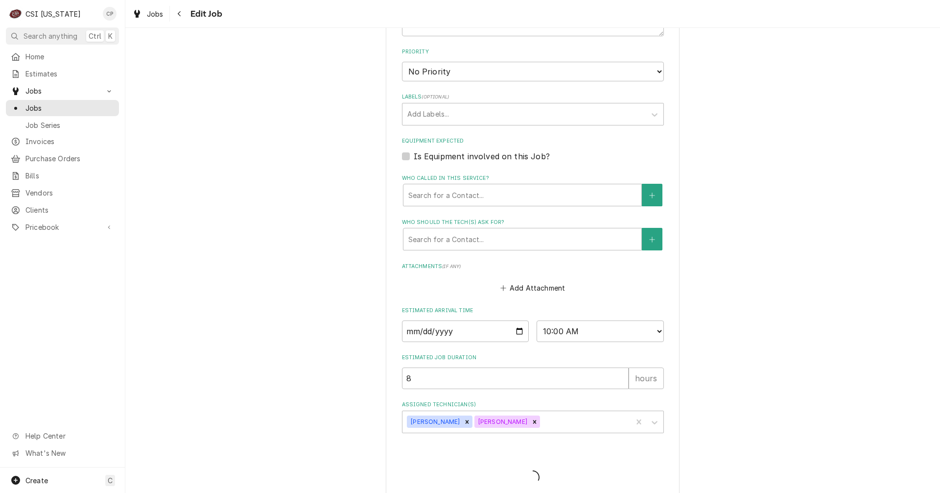
type textarea "x"
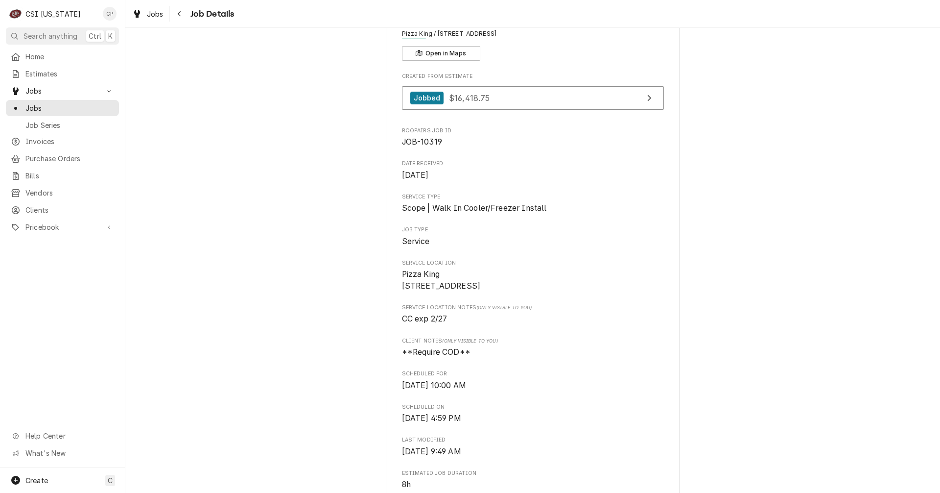
scroll to position [29, 0]
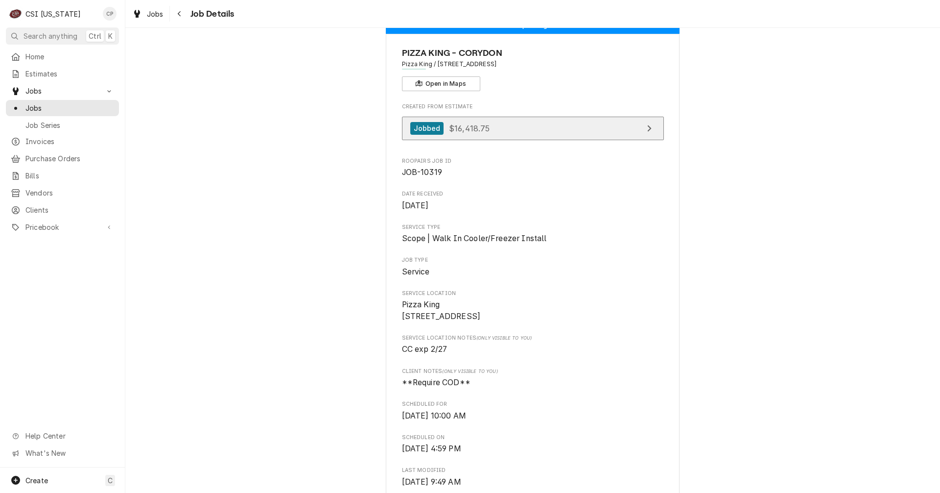
click at [592, 132] on link "Jobbed $16,418.75" at bounding box center [533, 129] width 262 height 24
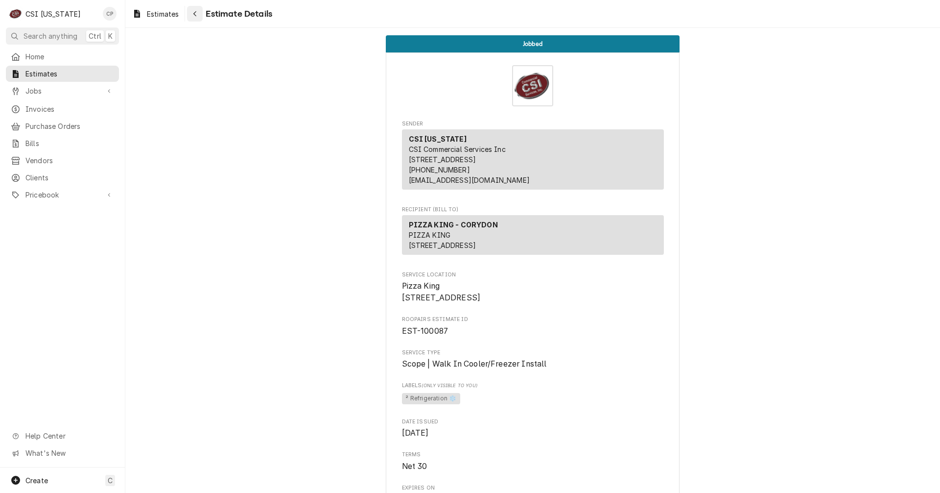
click at [195, 14] on icon "Navigate back" at bounding box center [195, 13] width 4 height 7
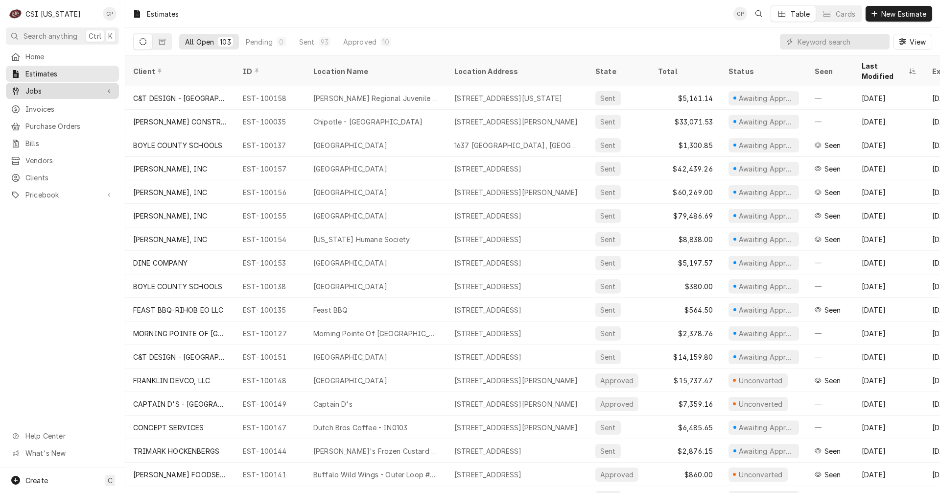
click at [46, 91] on span "Jobs" at bounding box center [62, 91] width 74 height 10
click at [45, 103] on span "Jobs" at bounding box center [69, 108] width 89 height 10
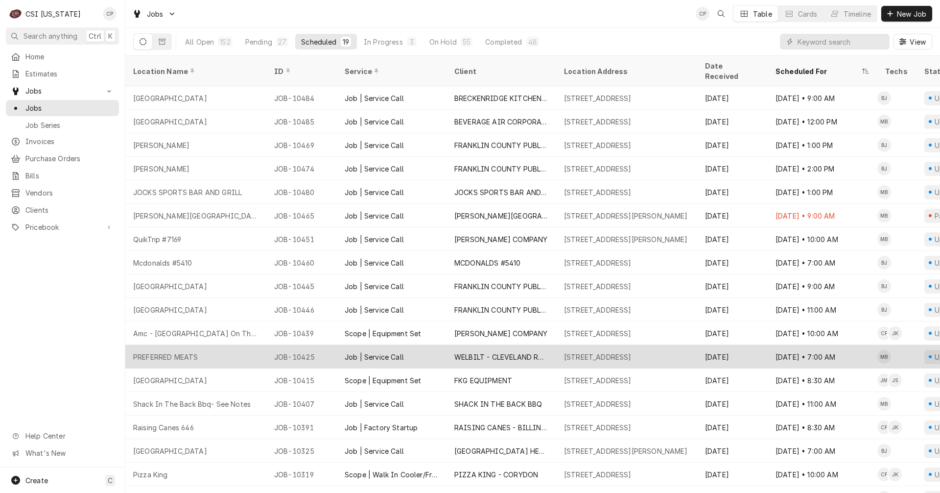
scroll to position [36, 0]
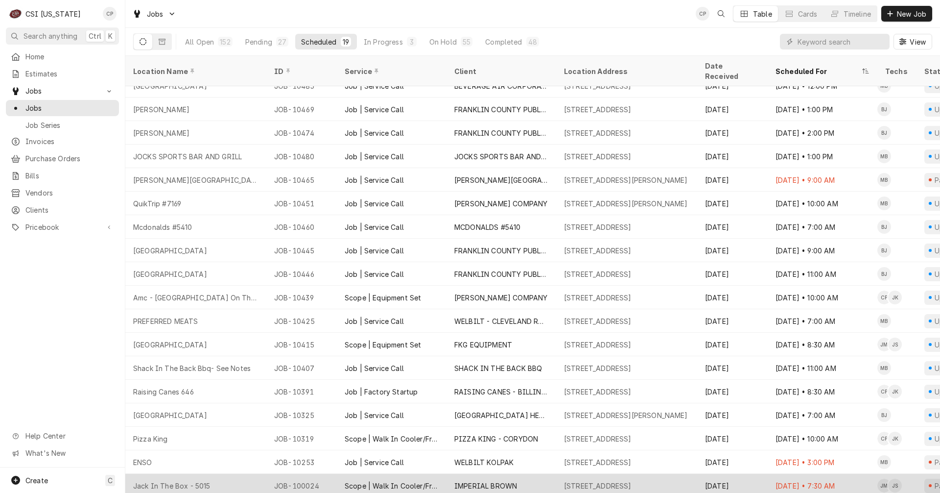
click at [492, 480] on div "IMPERIAL BROWN" at bounding box center [485, 485] width 63 height 10
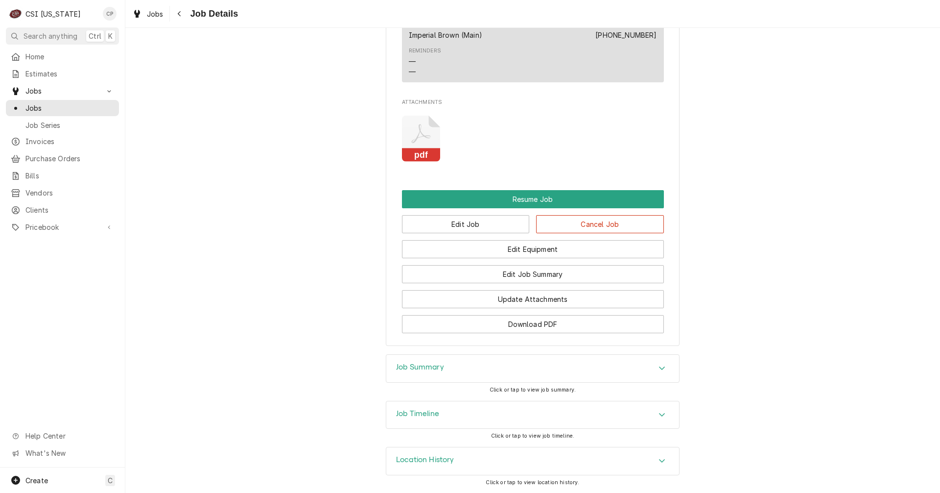
scroll to position [1024, 0]
click at [421, 368] on h3 "Job Summary" at bounding box center [420, 366] width 48 height 9
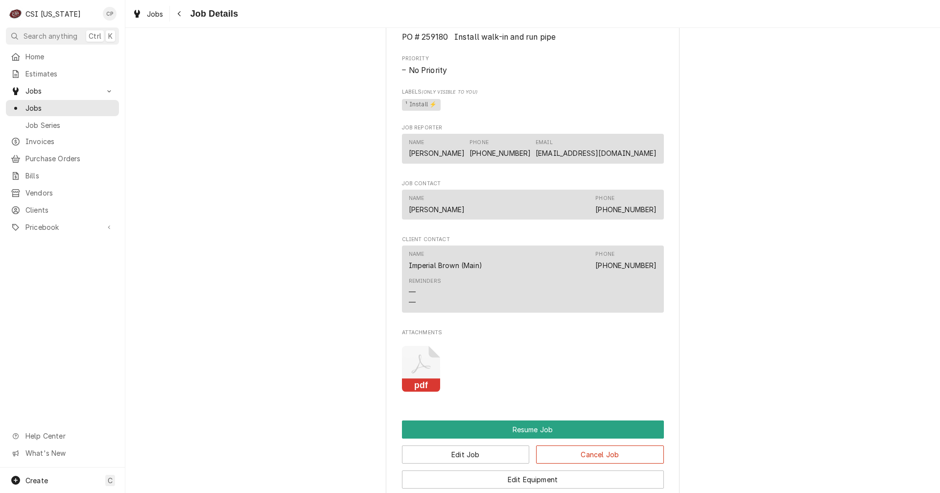
scroll to position [930, 0]
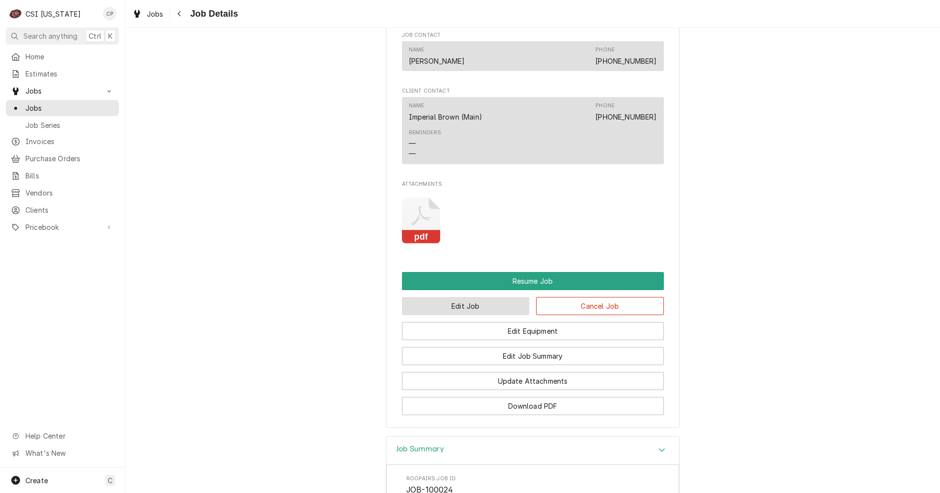
click at [458, 315] on button "Edit Job" at bounding box center [466, 306] width 128 height 18
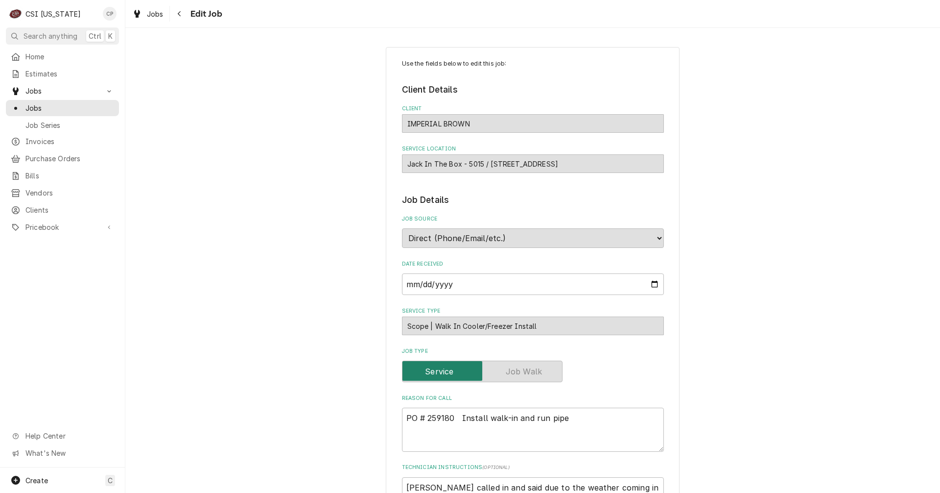
type textarea "x"
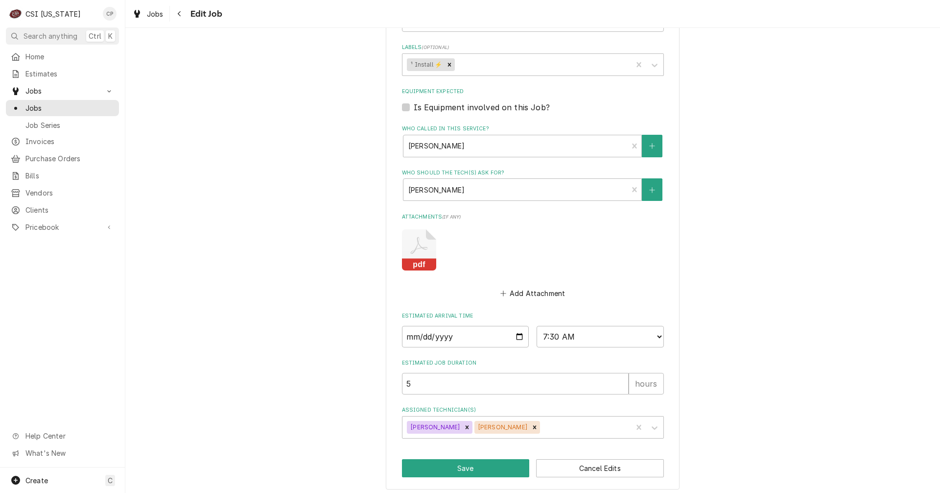
scroll to position [563, 0]
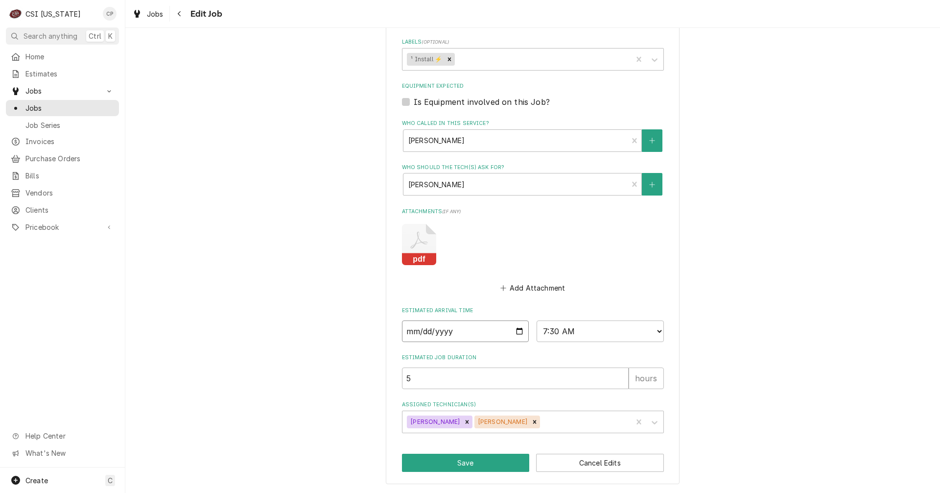
click at [516, 330] on input "2025-08-14" at bounding box center [465, 331] width 127 height 22
click at [571, 464] on button "Cancel Edits" at bounding box center [600, 462] width 128 height 18
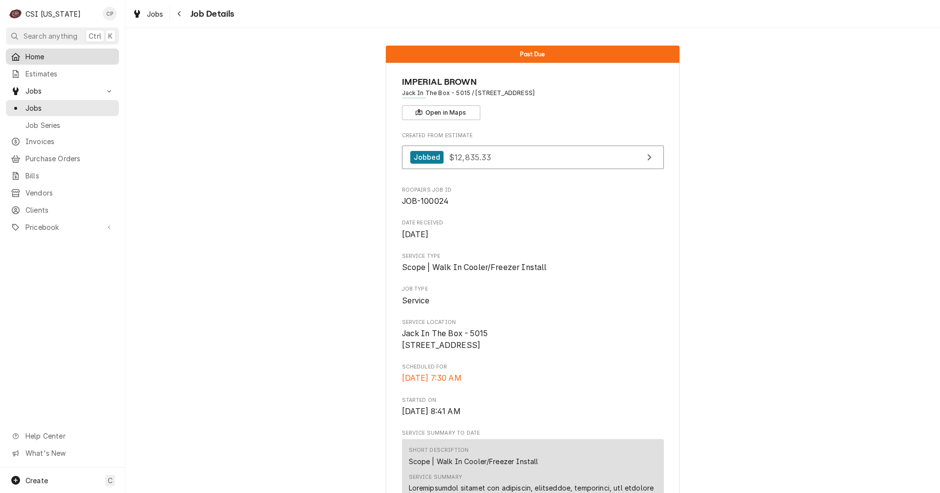
click at [77, 55] on span "Home" at bounding box center [69, 56] width 89 height 10
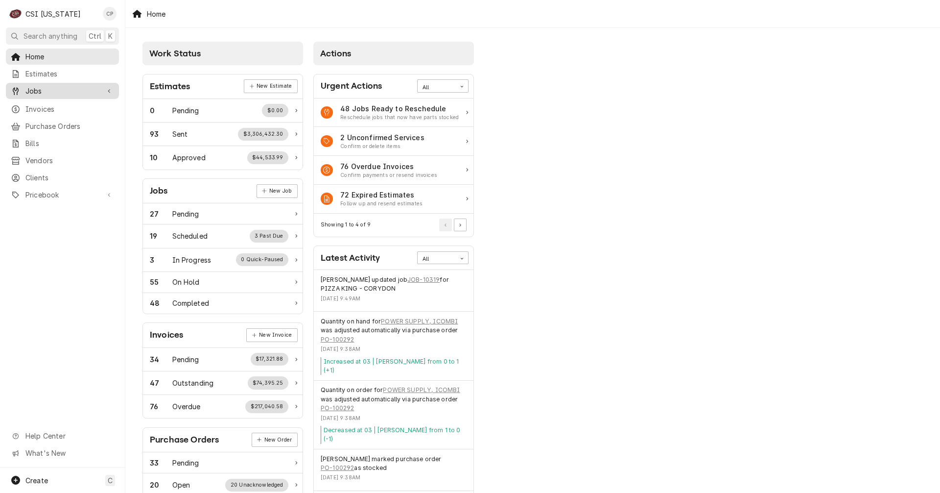
click at [48, 86] on span "Jobs" at bounding box center [62, 91] width 74 height 10
click at [48, 100] on link "Jobs" at bounding box center [62, 108] width 113 height 16
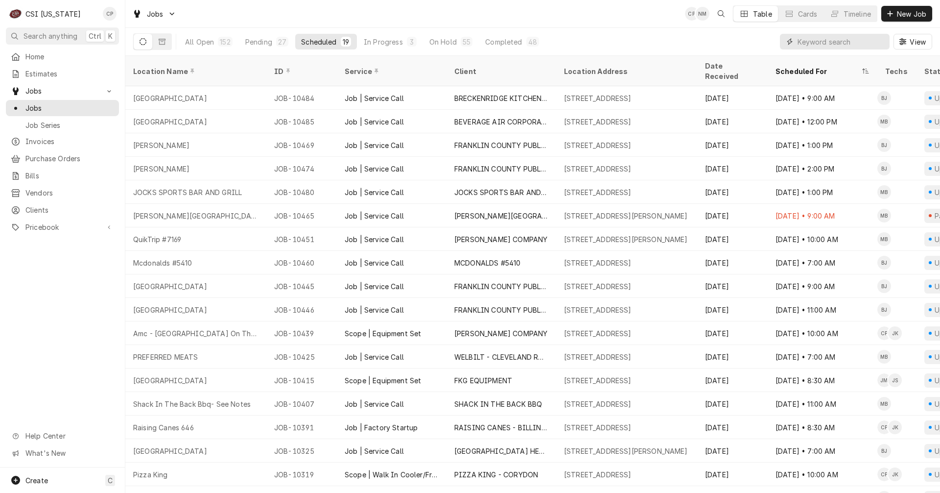
click at [825, 44] on input "Dynamic Content Wrapper" at bounding box center [841, 42] width 87 height 16
type input "f"
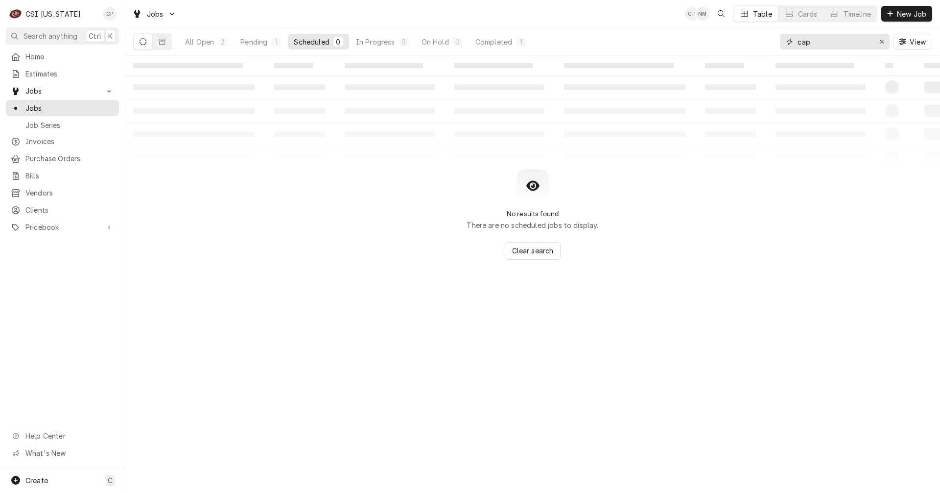
type input "cap"
click at [250, 46] on div "Pending" at bounding box center [253, 42] width 27 height 10
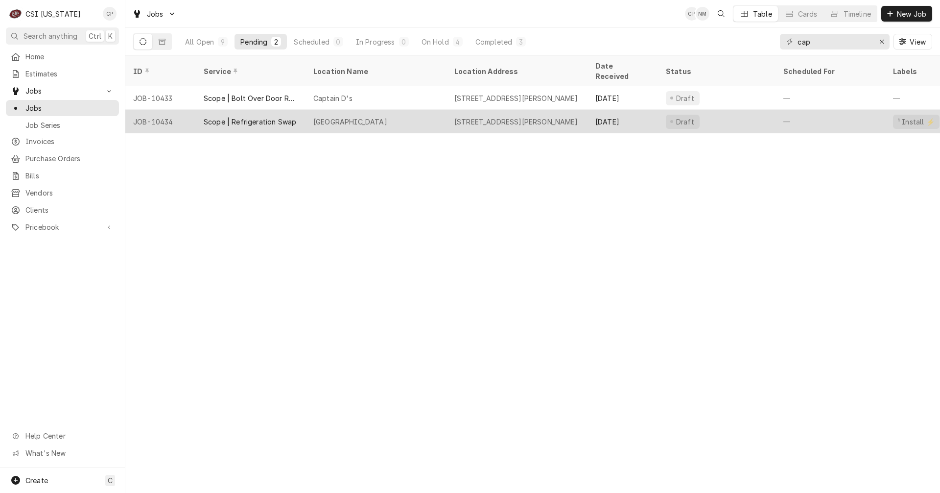
click at [253, 117] on div "Scope | Refrigeration Swap" at bounding box center [250, 122] width 93 height 10
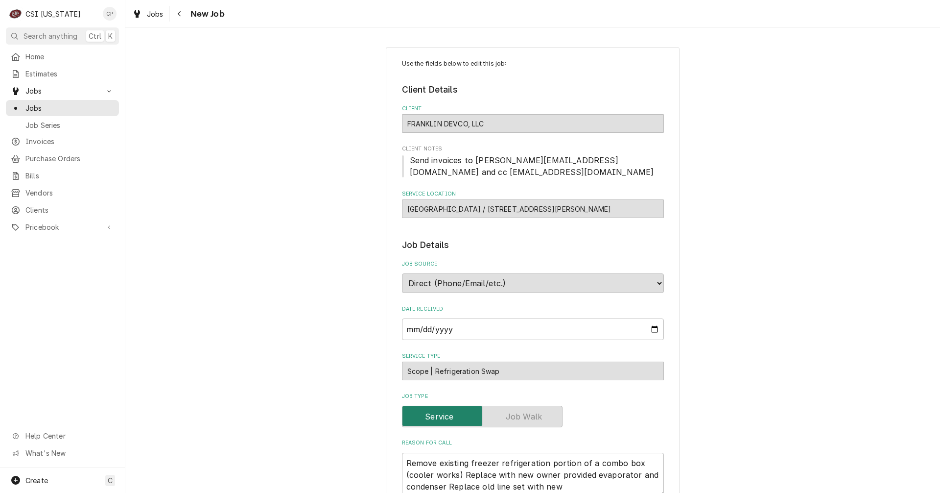
type textarea "x"
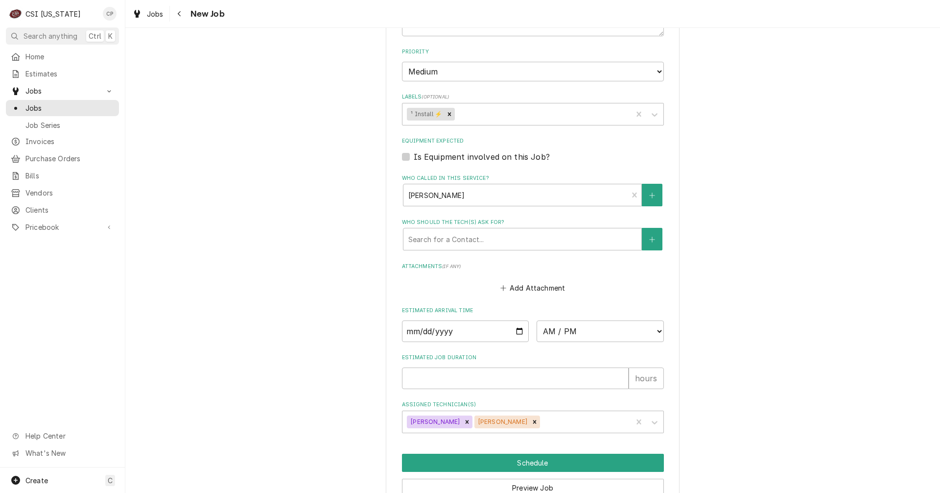
scroll to position [568, 0]
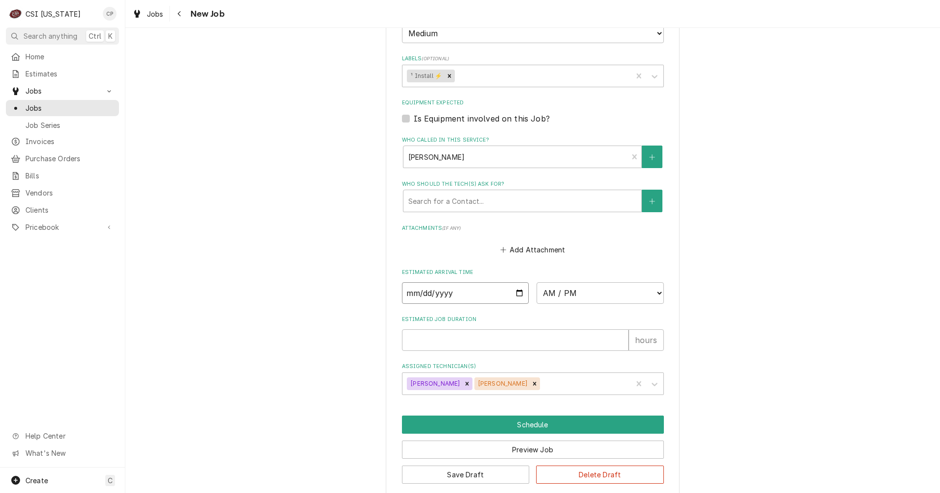
click at [518, 282] on input "Date" at bounding box center [465, 293] width 127 height 22
type input "2025-08-25"
type textarea "x"
click at [594, 284] on select "AM / PM 6:00 AM 6:15 AM 6:30 AM 6:45 AM 7:00 AM 7:15 AM 7:30 AM 7:45 AM 8:00 AM…" at bounding box center [600, 293] width 127 height 22
select select "08:00:00"
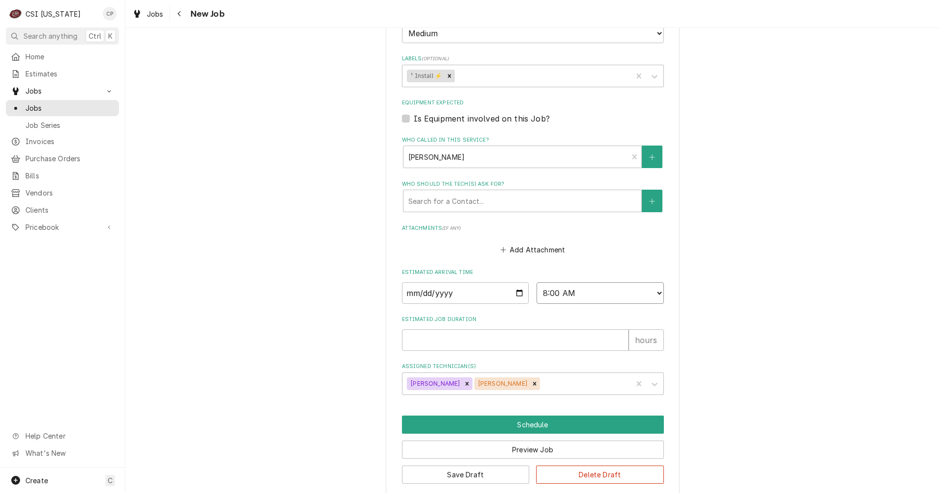
click at [537, 282] on select "AM / PM 6:00 AM 6:15 AM 6:30 AM 6:45 AM 7:00 AM 7:15 AM 7:30 AM 7:45 AM 8:00 AM…" at bounding box center [600, 293] width 127 height 22
click at [463, 329] on input "Estimated Job Duration" at bounding box center [515, 340] width 227 height 22
type textarea "x"
type input "4"
type textarea "x"
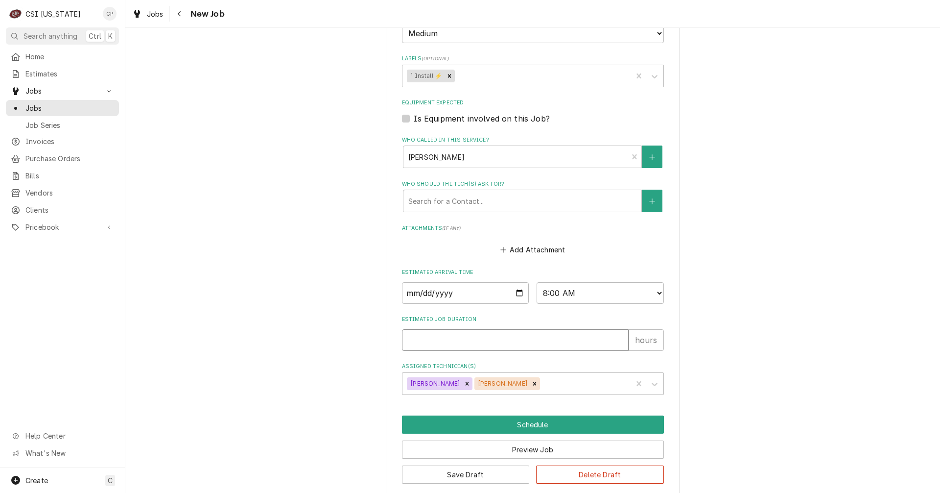
type textarea "x"
type input "5"
click at [533, 381] on icon "Remove Jesus Salas" at bounding box center [534, 382] width 3 height 3
type textarea "x"
type input "c"
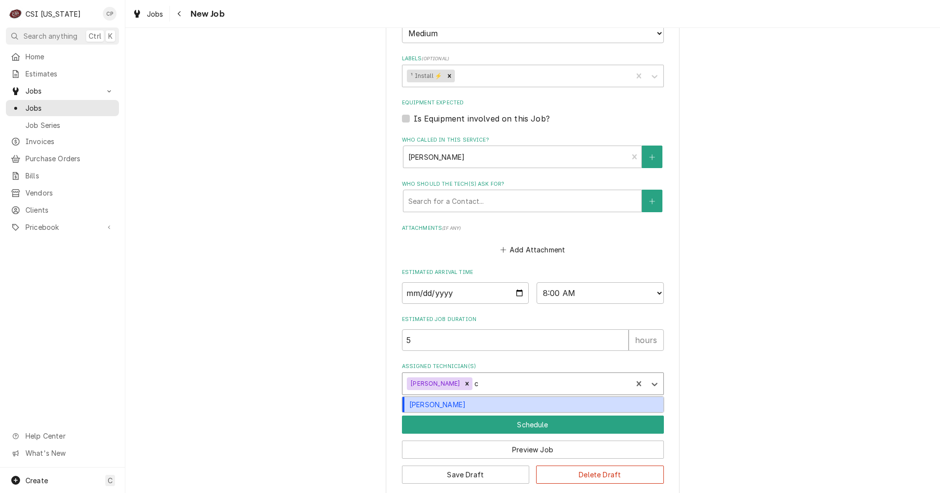
click at [470, 397] on div "Craig Pierce" at bounding box center [533, 404] width 261 height 15
type textarea "x"
type input "j"
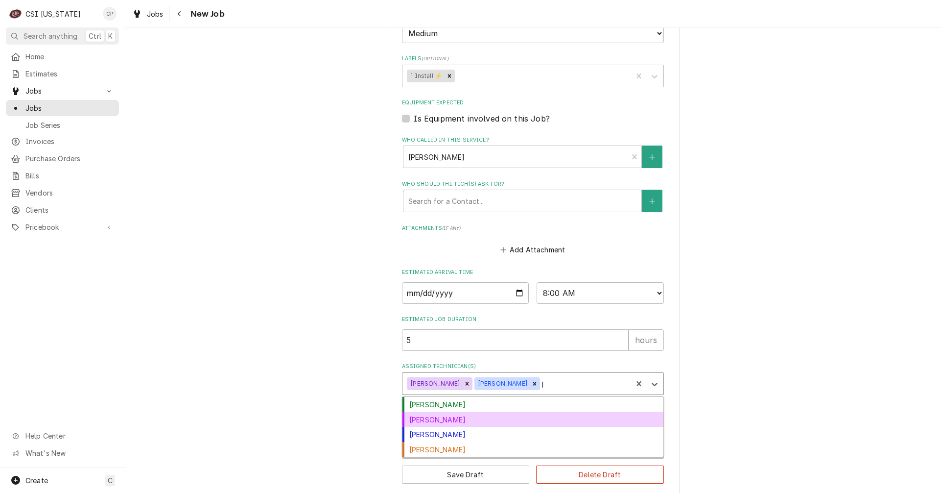
click at [459, 412] on div "Jeff Kuehl" at bounding box center [533, 419] width 261 height 15
type textarea "x"
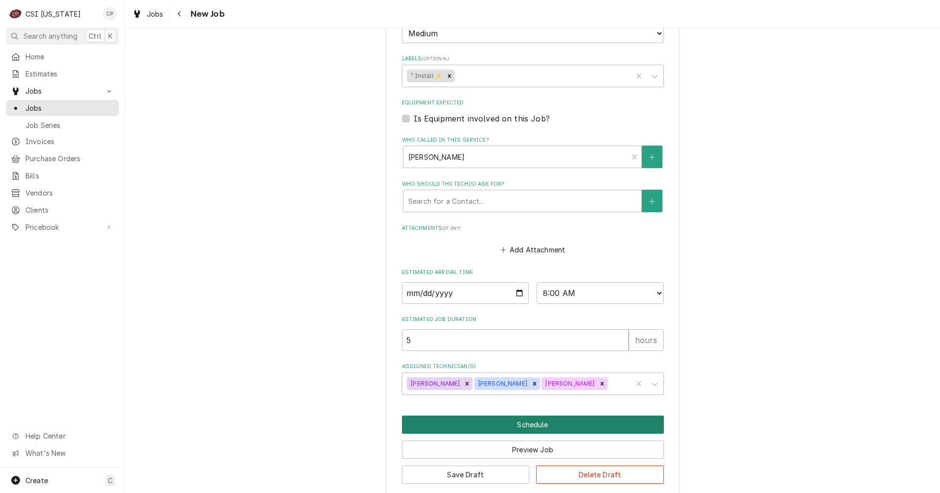
click at [533, 415] on button "Schedule" at bounding box center [533, 424] width 262 height 18
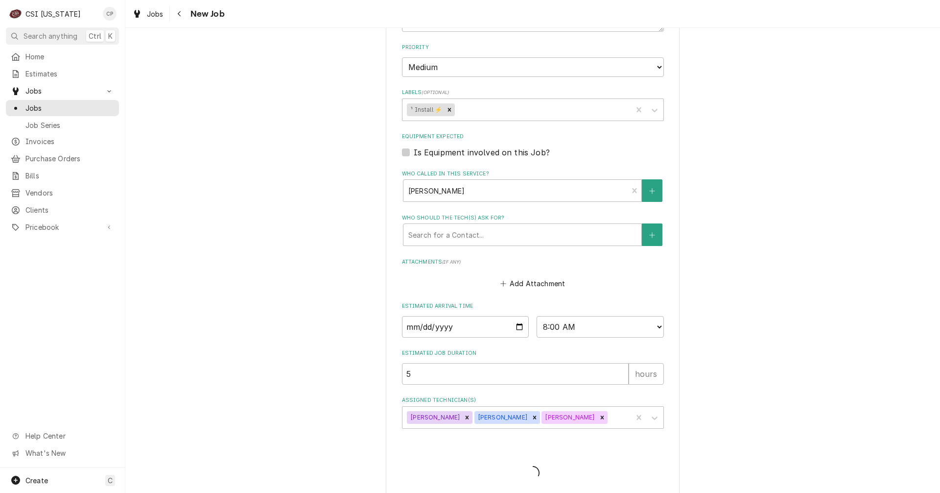
type textarea "x"
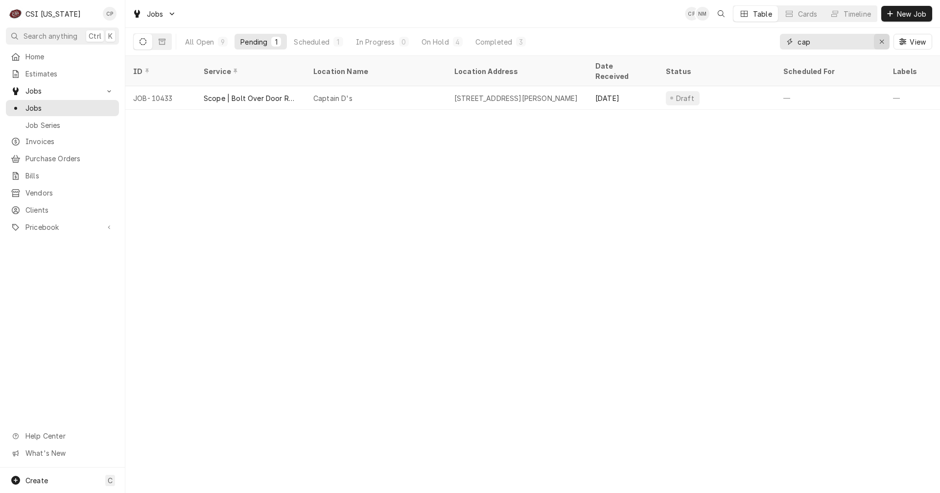
click at [885, 41] on div "Erase input" at bounding box center [882, 42] width 10 height 10
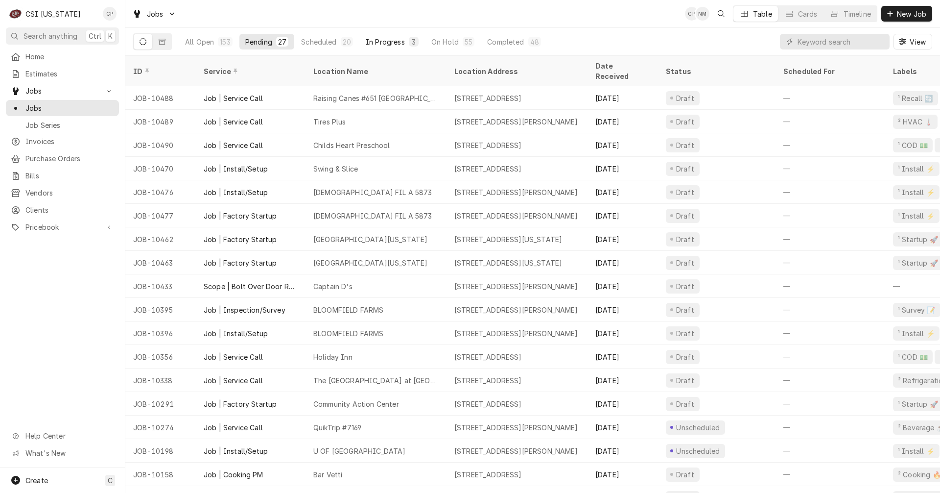
click at [387, 45] on div "In Progress" at bounding box center [385, 42] width 39 height 10
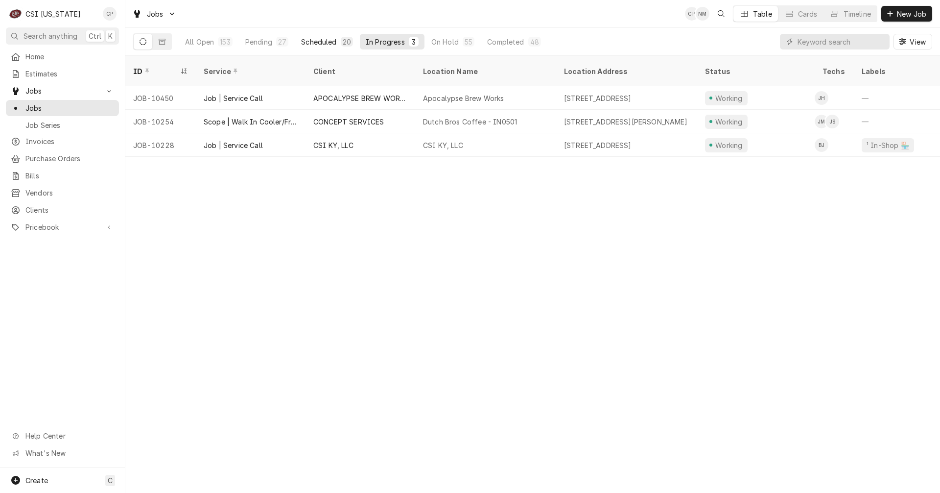
click at [335, 37] on button "Scheduled 20" at bounding box center [327, 42] width 64 height 16
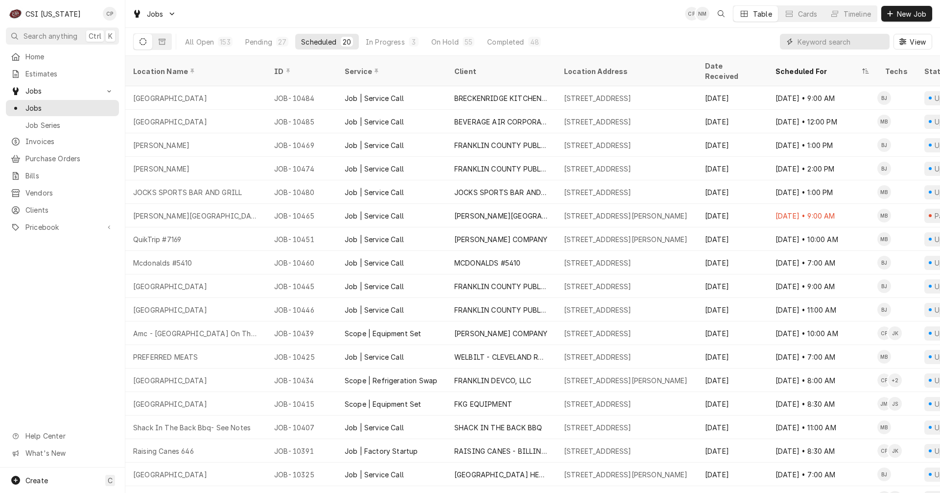
click at [817, 40] on input "Dynamic Content Wrapper" at bounding box center [841, 42] width 87 height 16
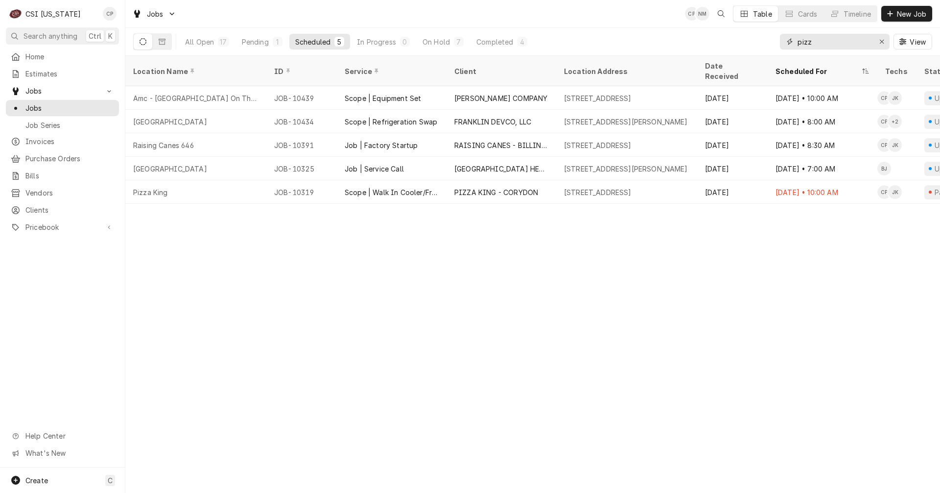
type input "pizz"
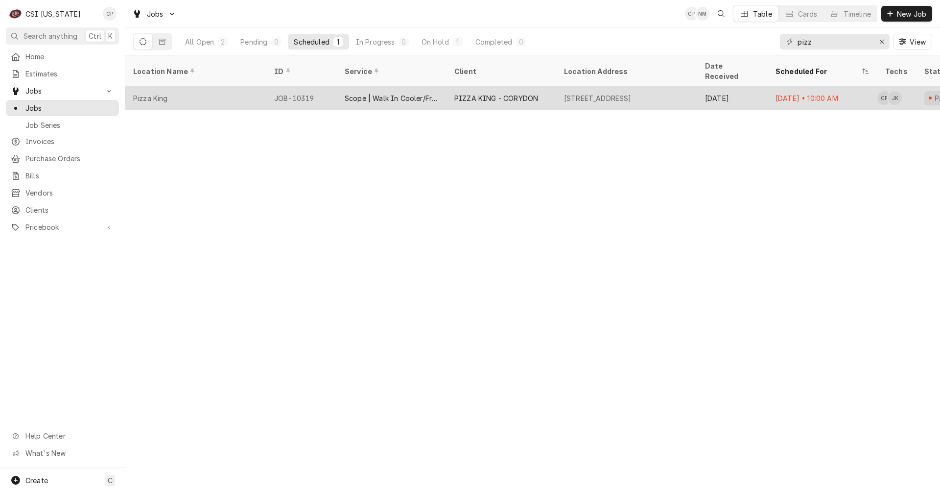
click at [496, 93] on div "PIZZA KING - CORYDON" at bounding box center [502, 98] width 110 height 24
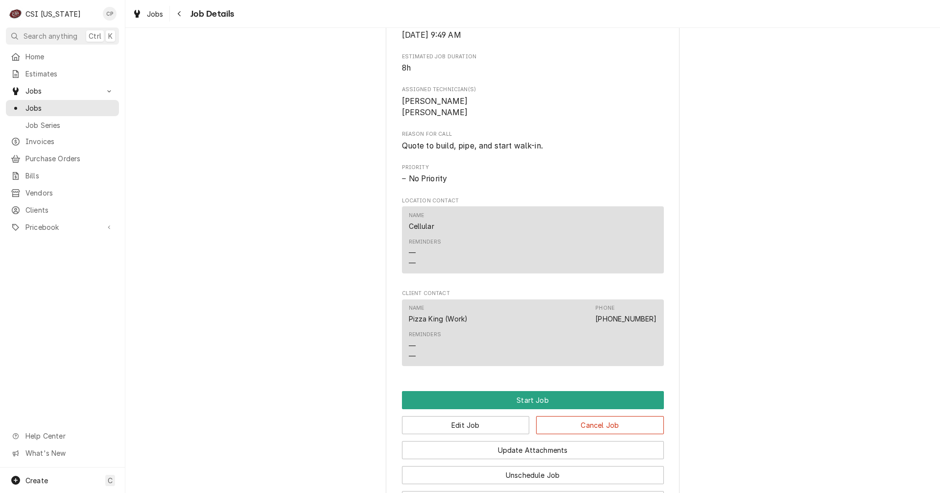
scroll to position [539, 0]
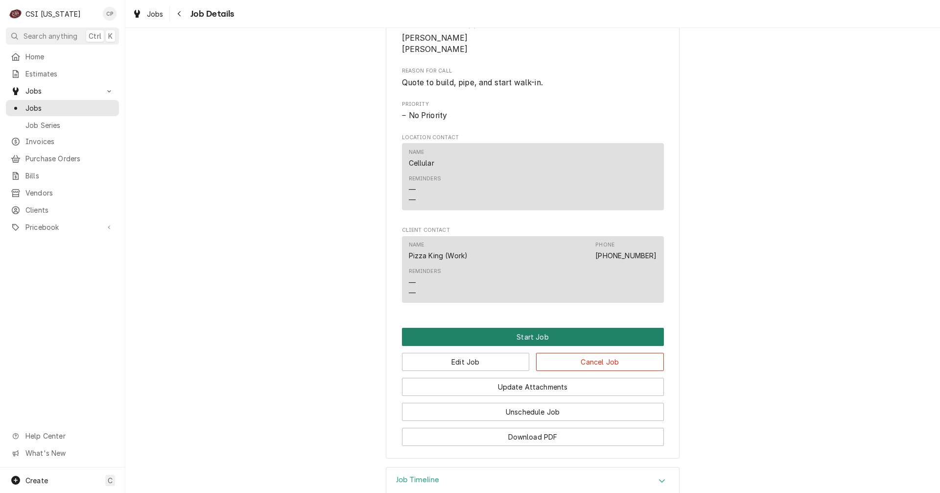
click at [530, 346] on button "Start Job" at bounding box center [533, 337] width 262 height 18
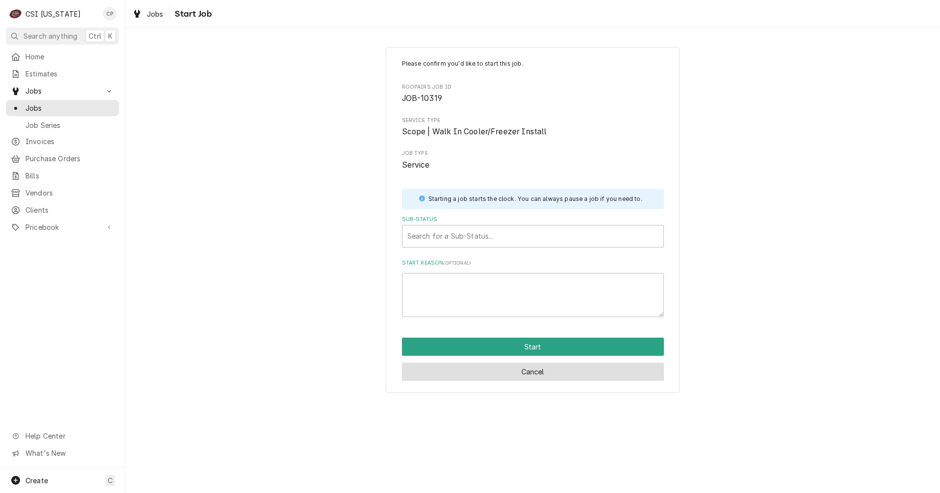
click at [530, 379] on button "Cancel" at bounding box center [533, 371] width 262 height 18
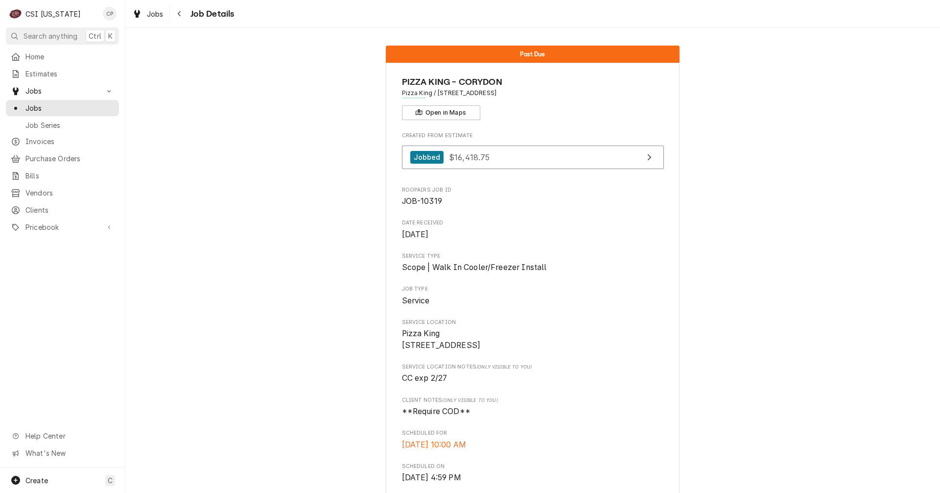
scroll to position [539, 0]
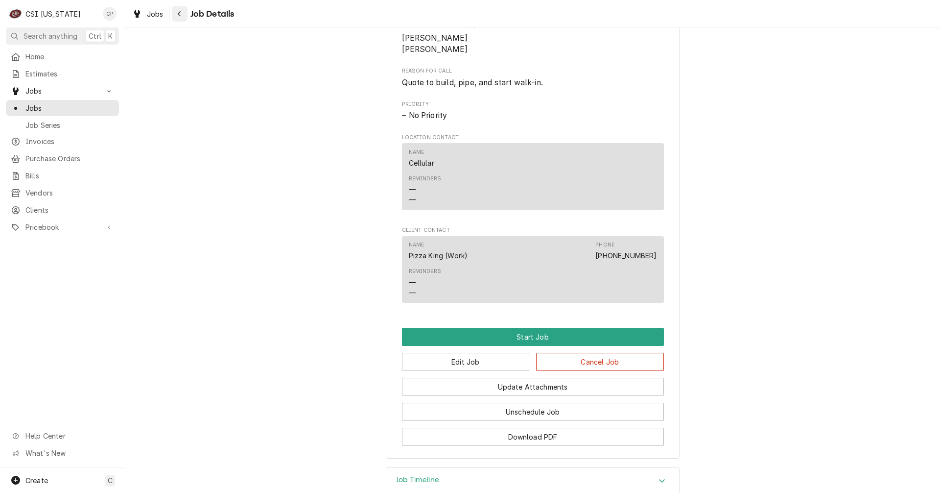
click at [182, 14] on div "Navigate back" at bounding box center [180, 14] width 10 height 10
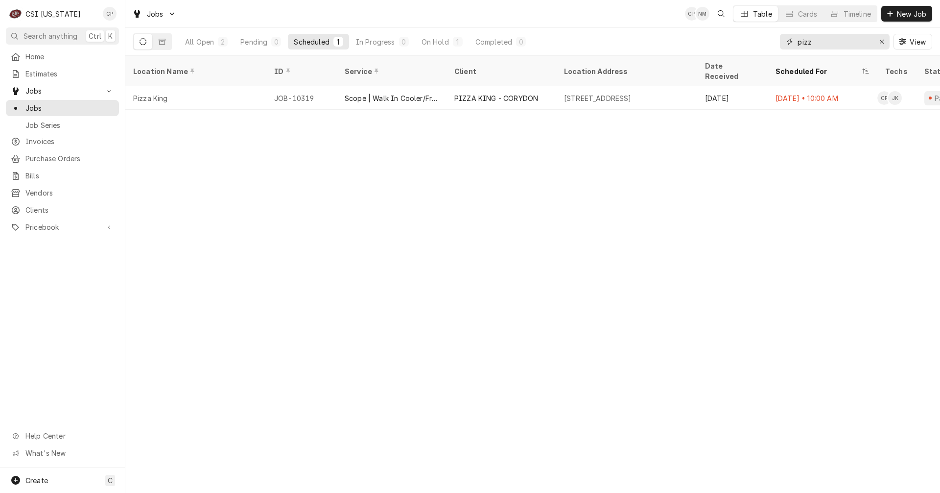
drag, startPoint x: 819, startPoint y: 41, endPoint x: 767, endPoint y: 40, distance: 51.9
click at [767, 40] on div "All Open 2 Pending 0 Scheduled 1 In Progress 0 On Hold 1 Completed 0 pizz View" at bounding box center [532, 41] width 799 height 27
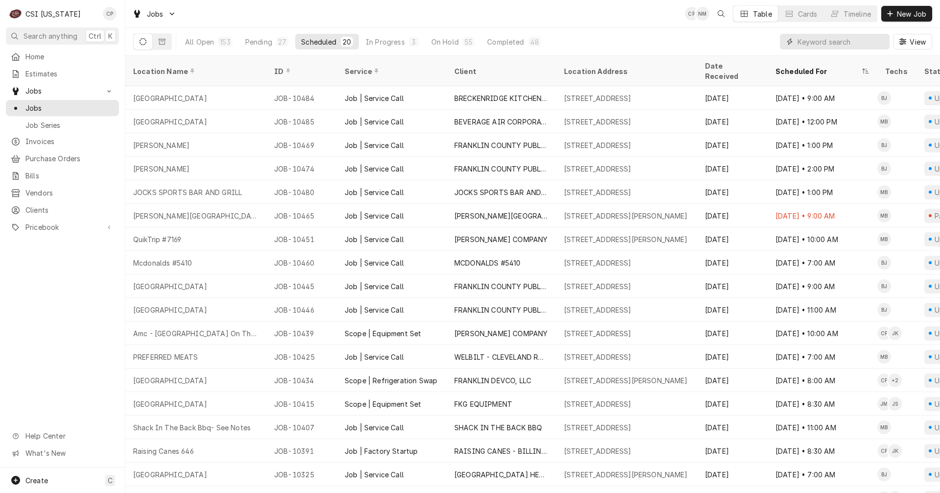
click at [832, 43] on input "Dynamic Content Wrapper" at bounding box center [841, 42] width 87 height 16
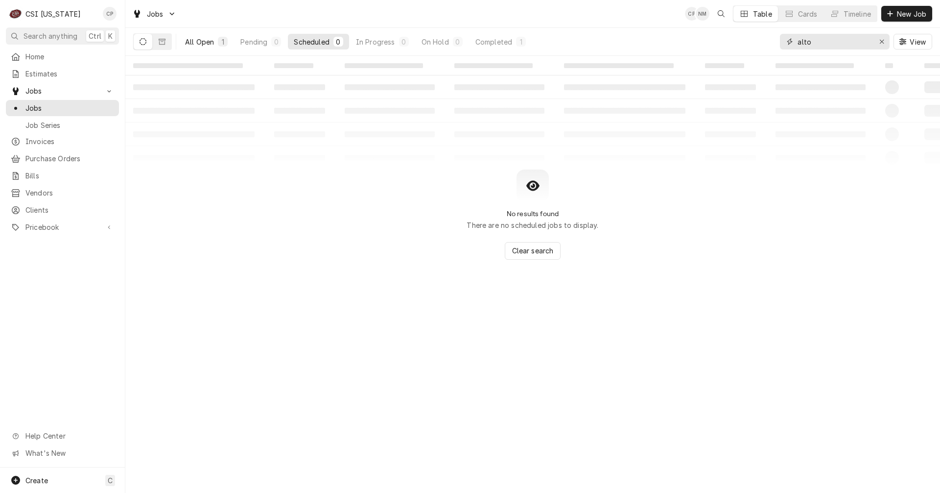
type input "alto"
click at [207, 40] on div "All Open" at bounding box center [199, 42] width 29 height 10
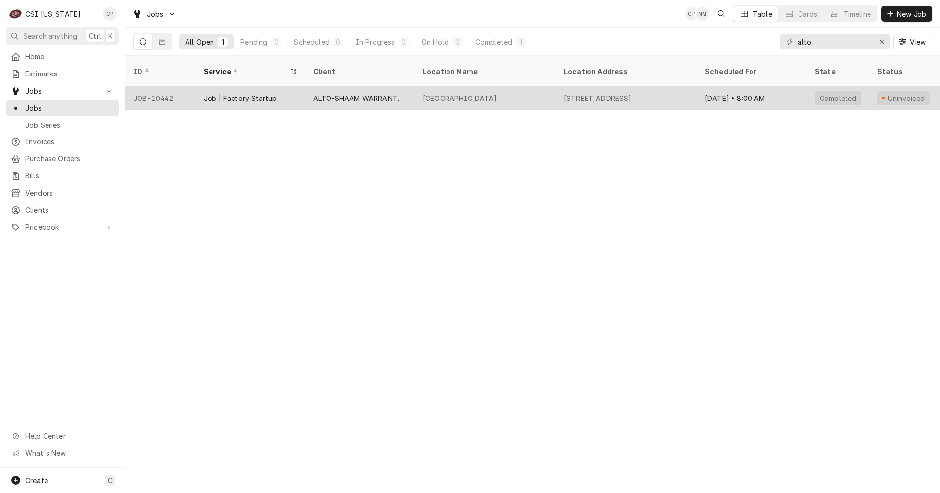
click at [495, 92] on div "[GEOGRAPHIC_DATA]" at bounding box center [485, 98] width 141 height 24
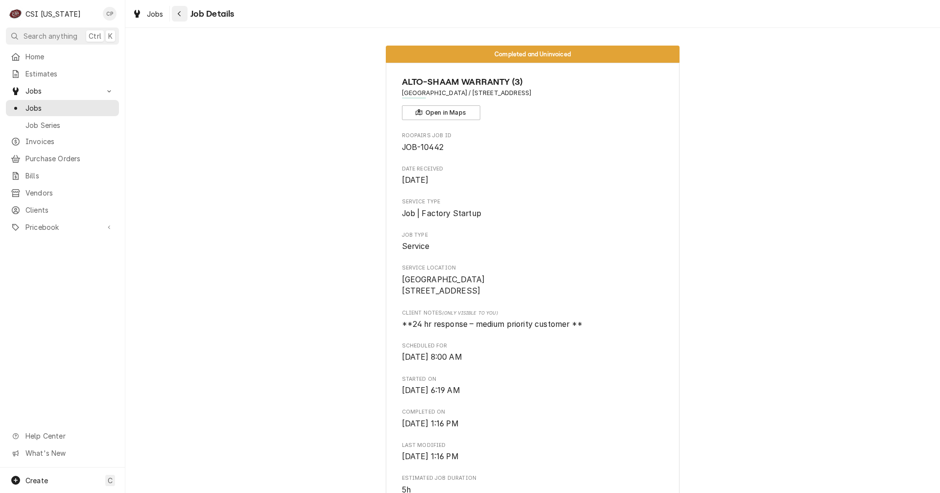
click at [179, 14] on icon "Navigate back" at bounding box center [179, 13] width 3 height 5
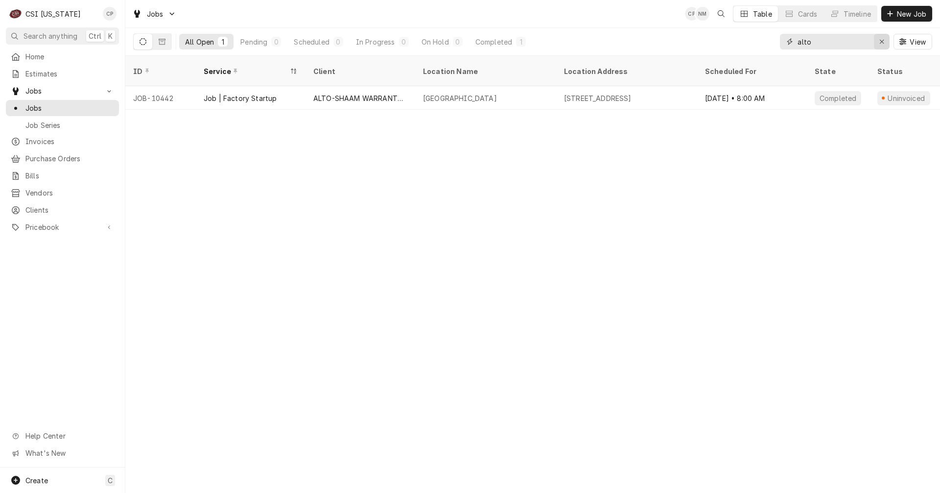
click at [880, 42] on icon "Erase input" at bounding box center [882, 41] width 5 height 7
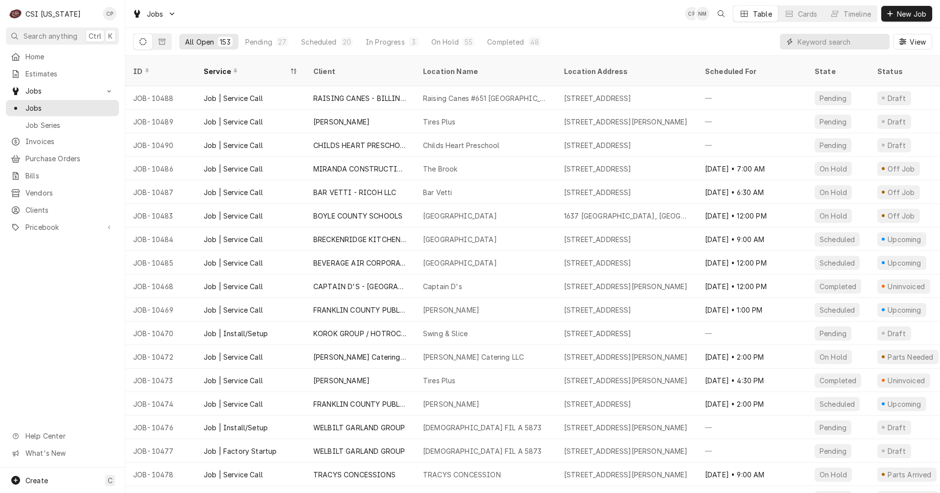
click at [838, 45] on input "Dynamic Content Wrapper" at bounding box center [841, 42] width 87 height 16
click at [827, 42] on input "Dynamic Content Wrapper" at bounding box center [841, 42] width 87 height 16
click at [819, 42] on input "Dynamic Content Wrapper" at bounding box center [841, 42] width 87 height 16
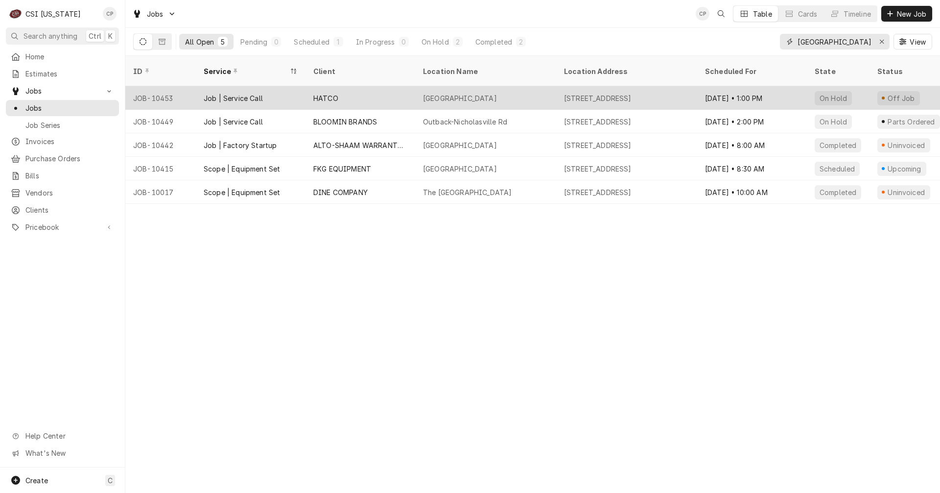
type input "[GEOGRAPHIC_DATA]"
click at [477, 93] on div "[GEOGRAPHIC_DATA]" at bounding box center [460, 98] width 74 height 10
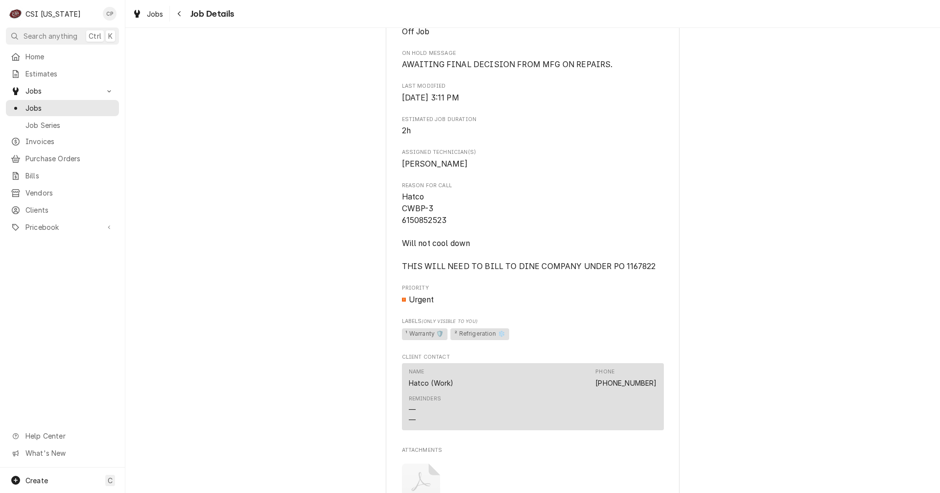
scroll to position [441, 0]
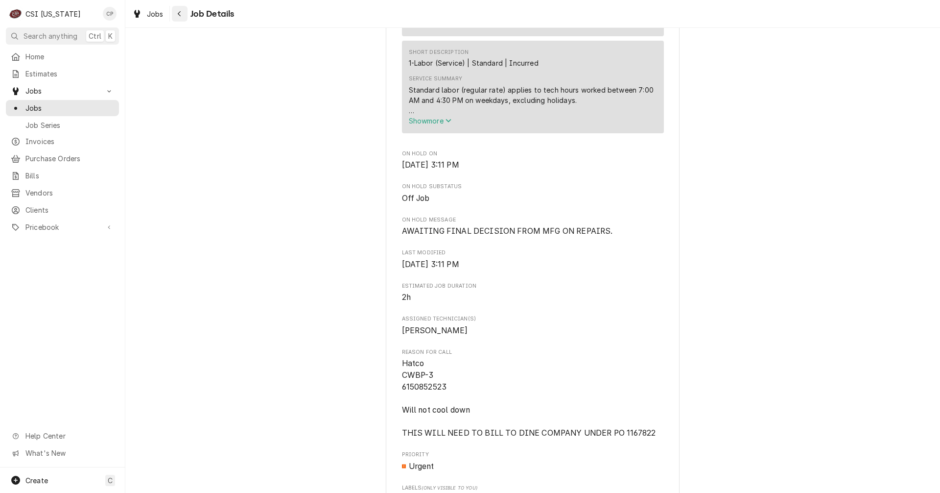
click at [177, 17] on div "Navigate back" at bounding box center [180, 14] width 10 height 10
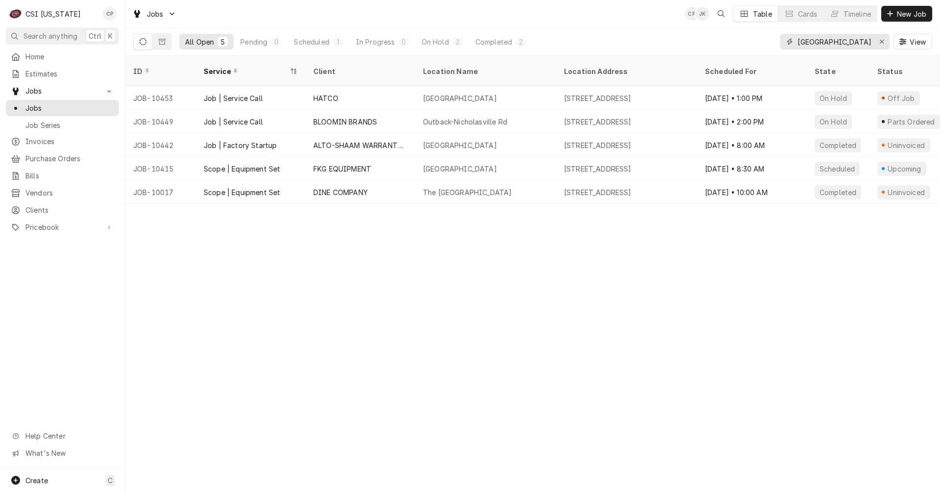
drag, startPoint x: 834, startPoint y: 43, endPoint x: 756, endPoint y: 37, distance: 78.6
click at [756, 37] on div "All Open 5 Pending 0 Scheduled 1 In Progress 0 On Hold 2 Completed 2 lexington …" at bounding box center [532, 41] width 799 height 27
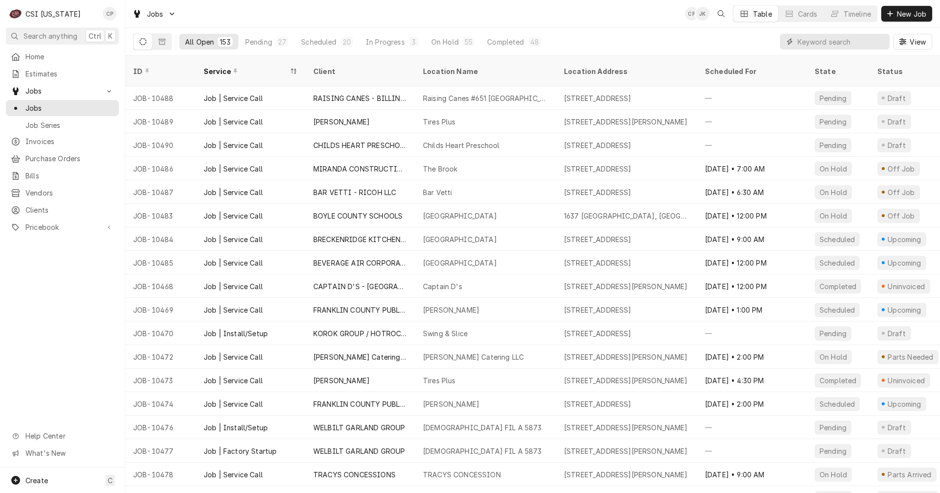
click at [826, 41] on input "Dynamic Content Wrapper" at bounding box center [841, 42] width 87 height 16
click at [819, 41] on input "Dynamic Content Wrapper" at bounding box center [841, 42] width 87 height 16
click at [811, 46] on input "Dynamic Content Wrapper" at bounding box center [841, 42] width 87 height 16
type input "[GEOGRAPHIC_DATA]"
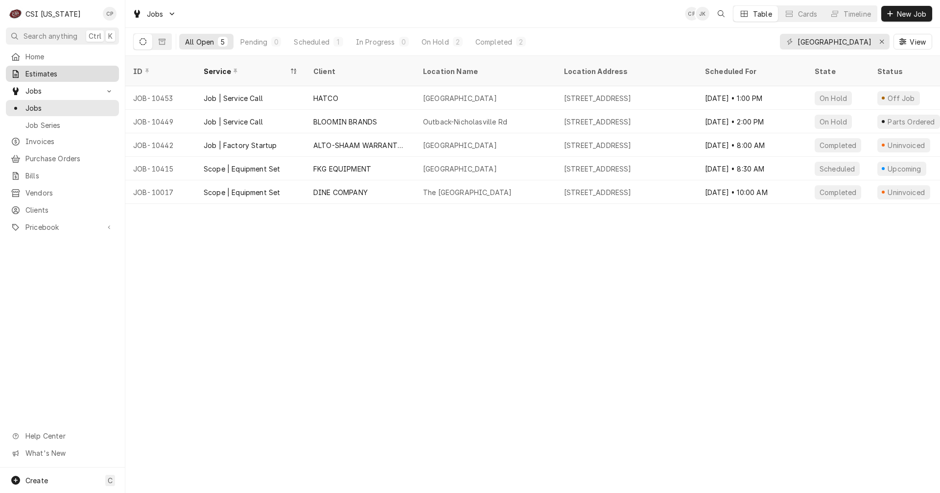
click at [41, 72] on span "Estimates" at bounding box center [69, 74] width 89 height 10
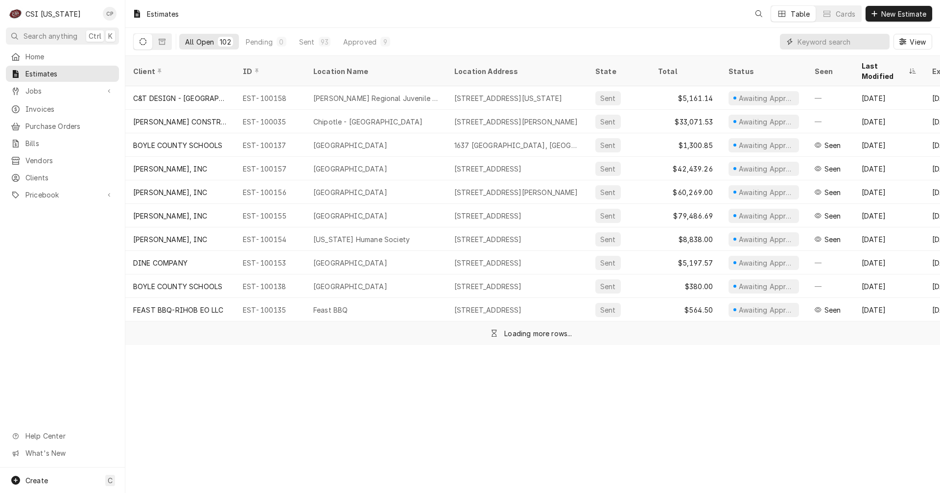
click at [810, 39] on input "Dynamic Content Wrapper" at bounding box center [841, 42] width 87 height 16
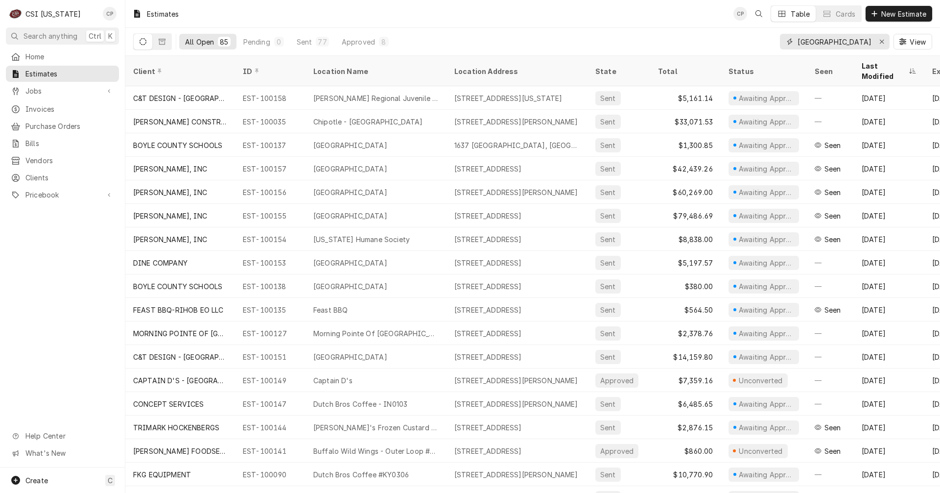
type input "[GEOGRAPHIC_DATA]"
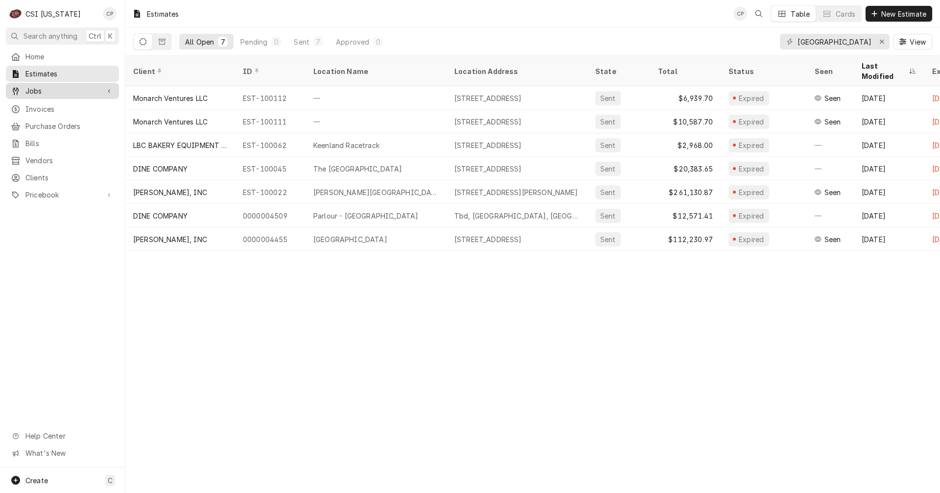
click at [55, 94] on div "Jobs" at bounding box center [62, 91] width 109 height 12
click at [60, 109] on span "Jobs" at bounding box center [69, 108] width 89 height 10
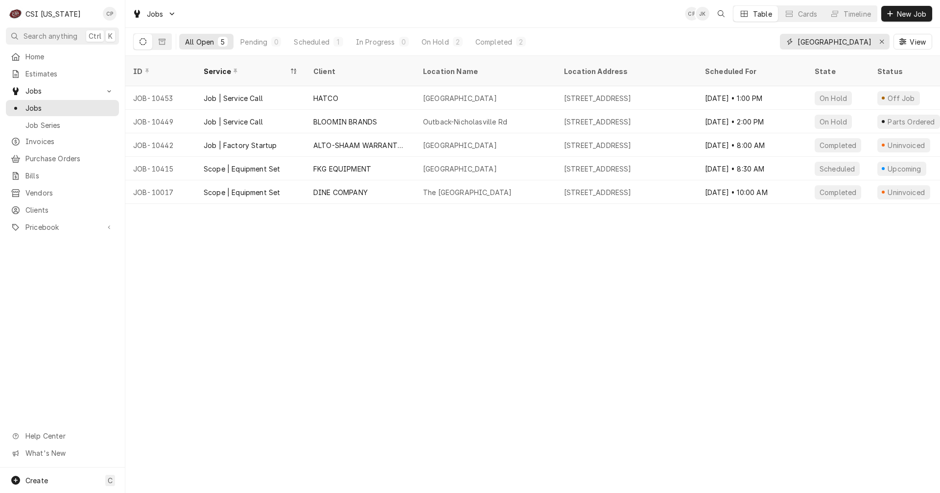
drag, startPoint x: 809, startPoint y: 42, endPoint x: 719, endPoint y: 44, distance: 90.6
click at [715, 43] on div "All Open 5 Pending 0 Scheduled 1 In Progress 0 On Hold 2 Completed 2 lexington …" at bounding box center [532, 41] width 799 height 27
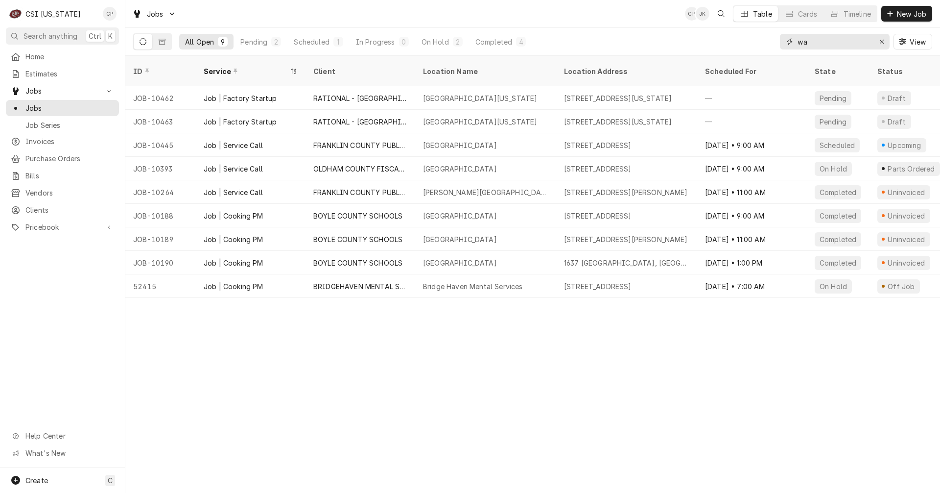
type input "w"
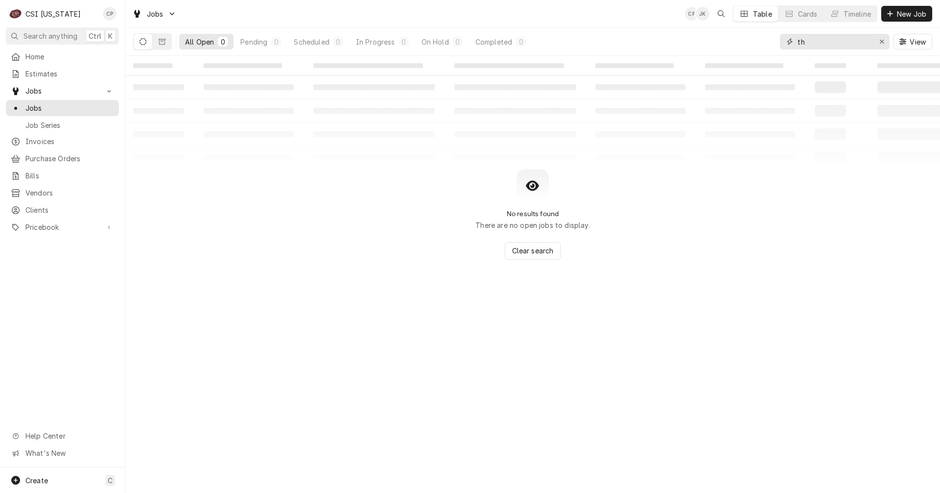
type input "t"
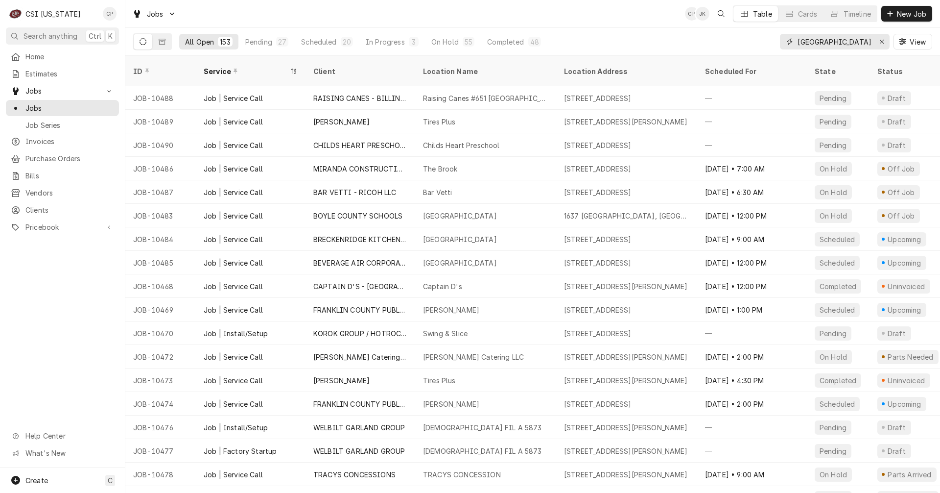
type input "[GEOGRAPHIC_DATA]"
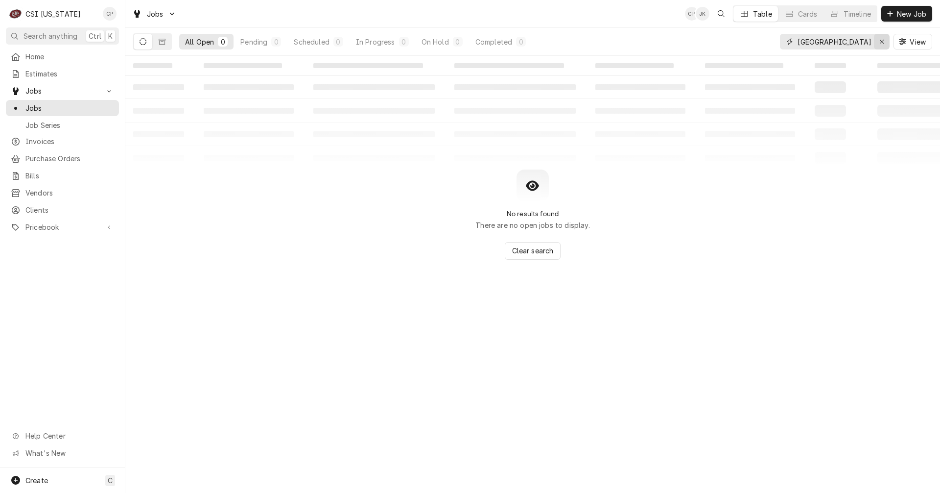
click at [877, 39] on div "Erase input" at bounding box center [882, 42] width 10 height 10
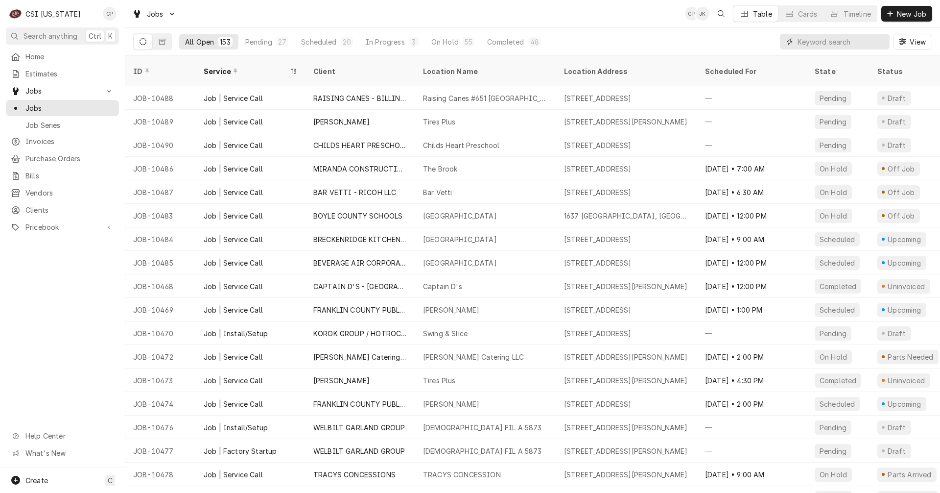
click at [829, 44] on input "Dynamic Content Wrapper" at bounding box center [841, 42] width 87 height 16
type input "vine street"
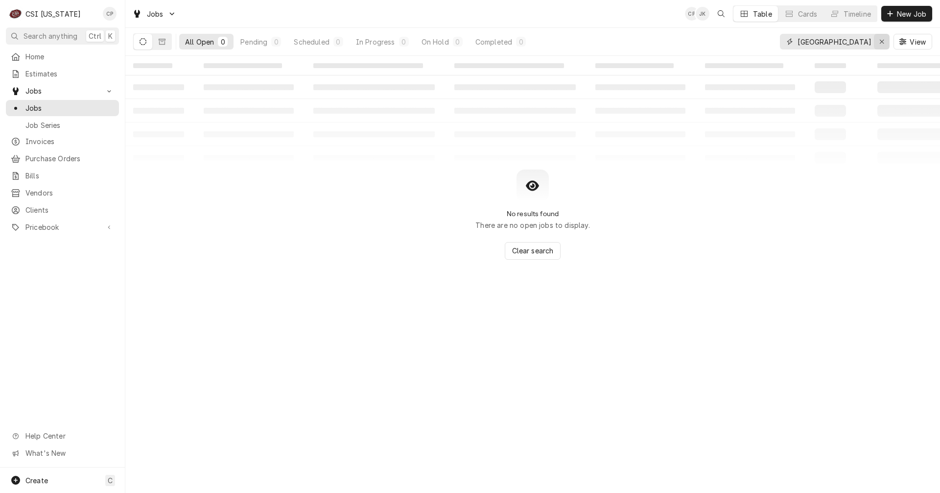
click at [881, 44] on icon "Erase input" at bounding box center [882, 41] width 5 height 7
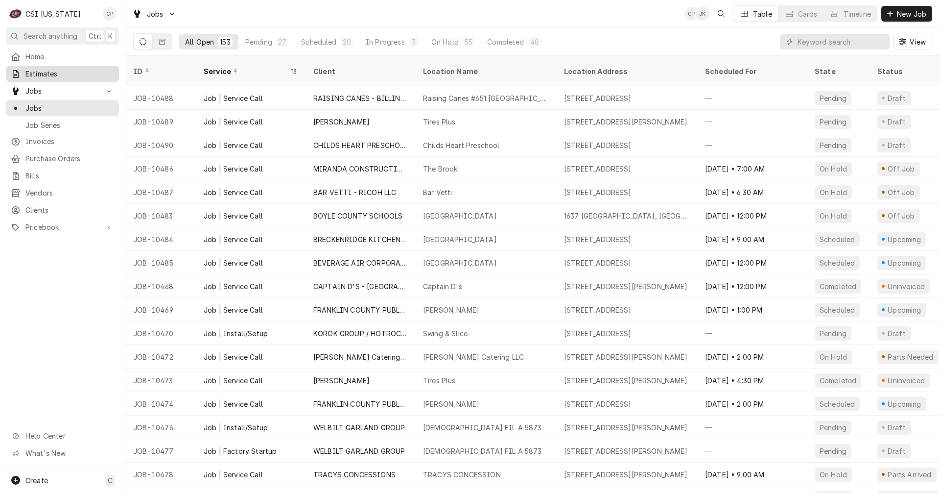
click at [39, 70] on span "Estimates" at bounding box center [69, 74] width 89 height 10
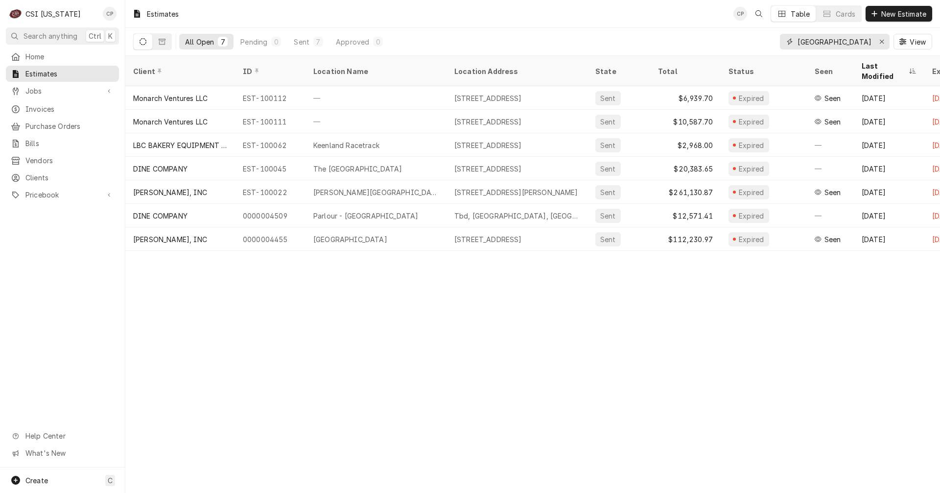
drag, startPoint x: 825, startPoint y: 42, endPoint x: 737, endPoint y: 41, distance: 88.2
click at [738, 41] on div "All Open 7 Pending 0 Sent 7 Approved 0 [GEOGRAPHIC_DATA] View" at bounding box center [532, 41] width 799 height 27
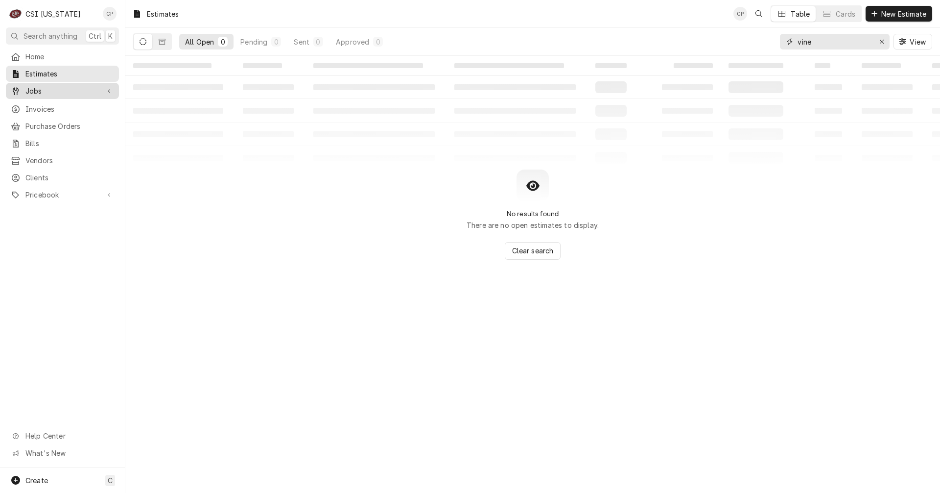
type input "vine"
click at [42, 89] on span "Jobs" at bounding box center [62, 91] width 74 height 10
click at [57, 72] on span "Estimates" at bounding box center [69, 74] width 89 height 10
click at [51, 92] on span "Jobs" at bounding box center [62, 91] width 74 height 10
click at [53, 108] on span "Jobs" at bounding box center [69, 108] width 89 height 10
